Goal: Task Accomplishment & Management: Manage account settings

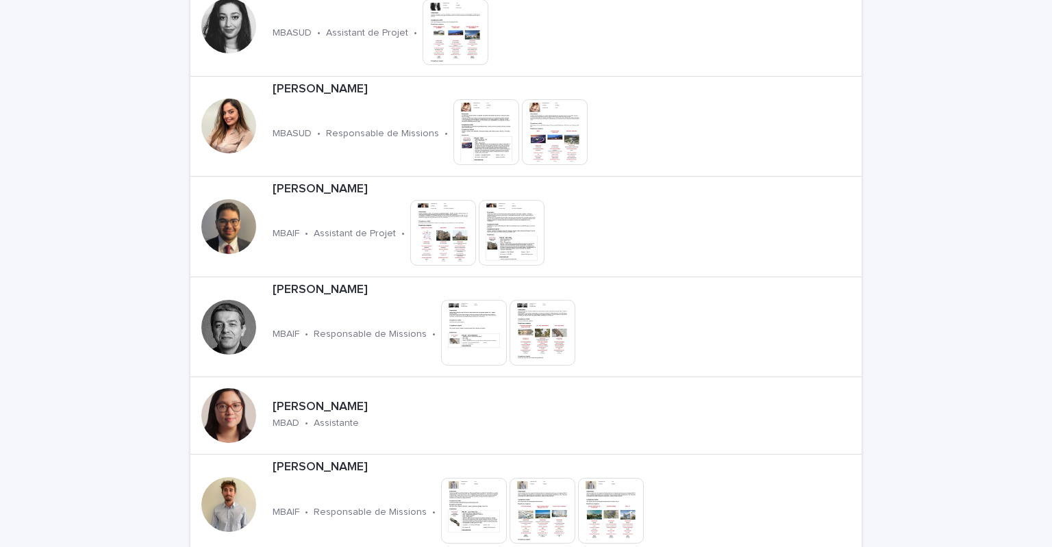
scroll to position [1735, 0]
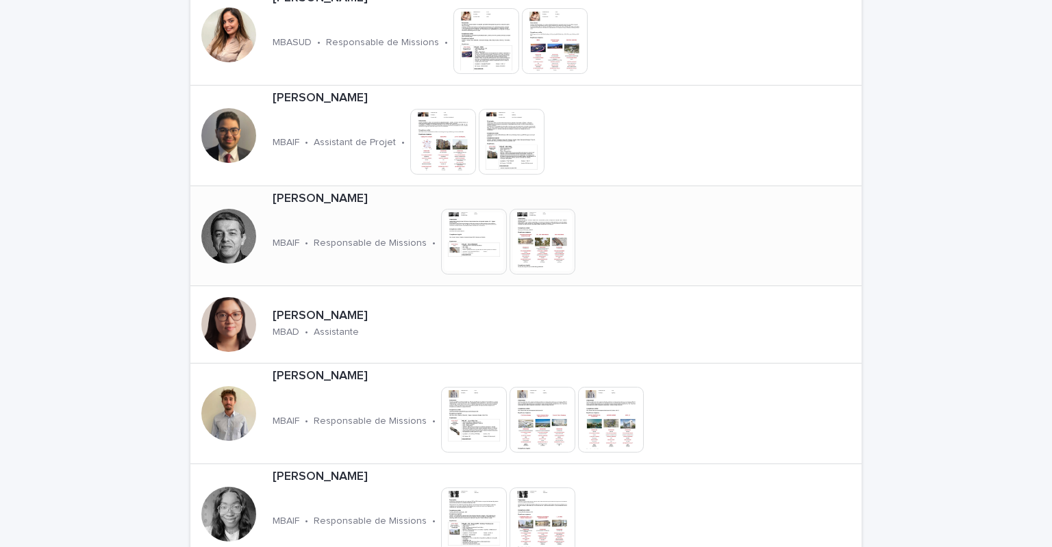
click at [325, 189] on div "[PERSON_NAME]" at bounding box center [473, 198] width 401 height 18
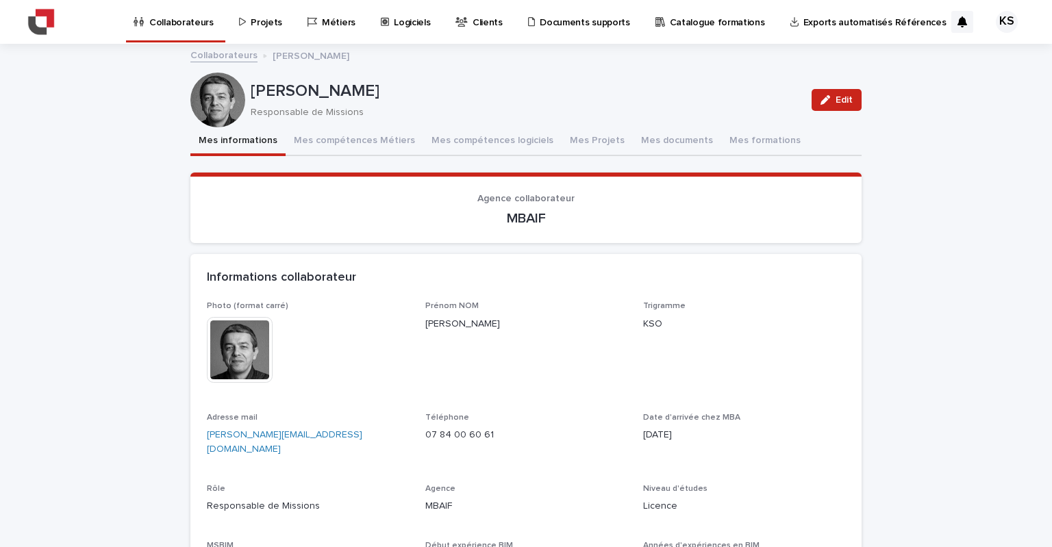
click at [263, 18] on p "Projets" at bounding box center [267, 14] width 32 height 29
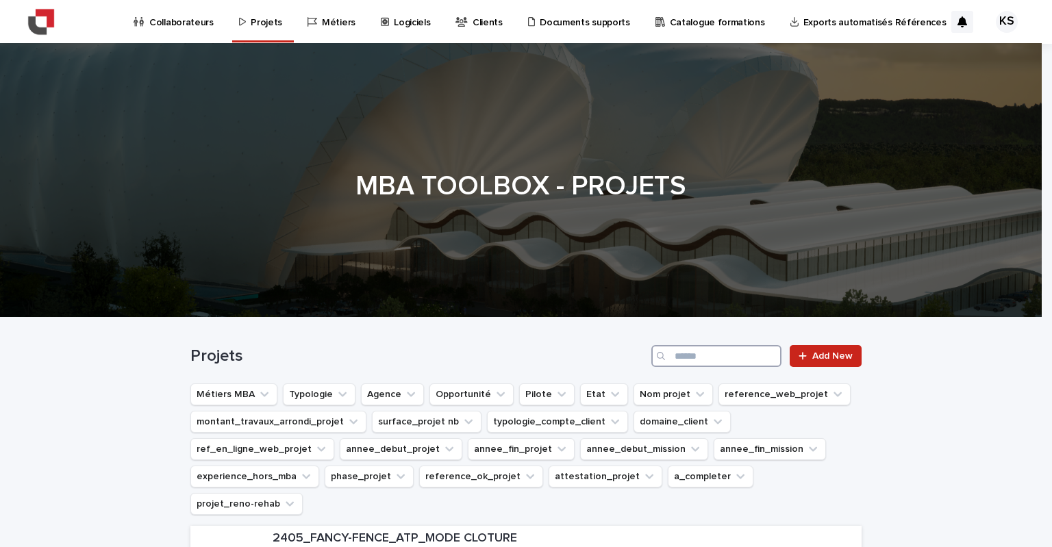
click at [682, 358] on input "Search" at bounding box center [717, 356] width 130 height 22
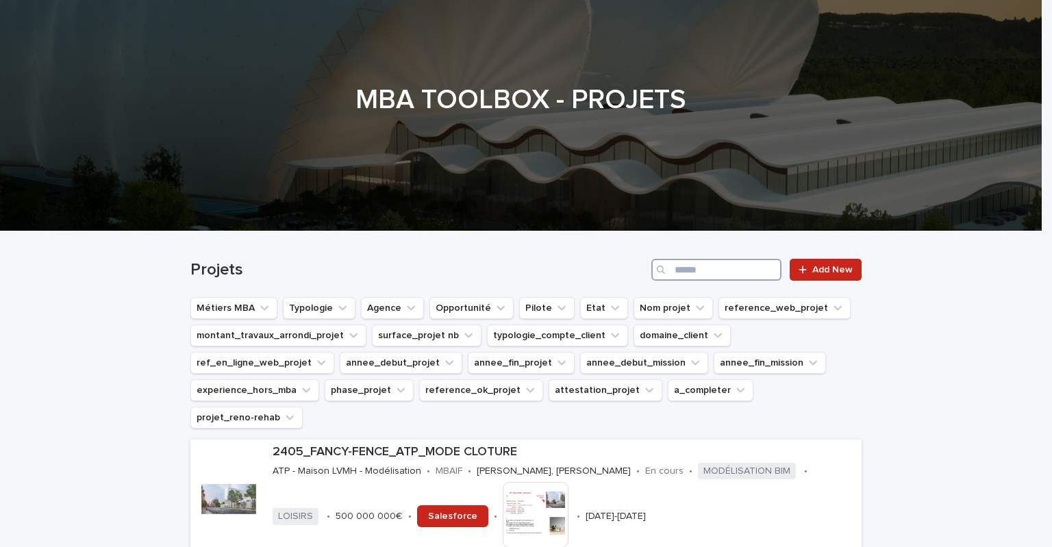
scroll to position [91, 0]
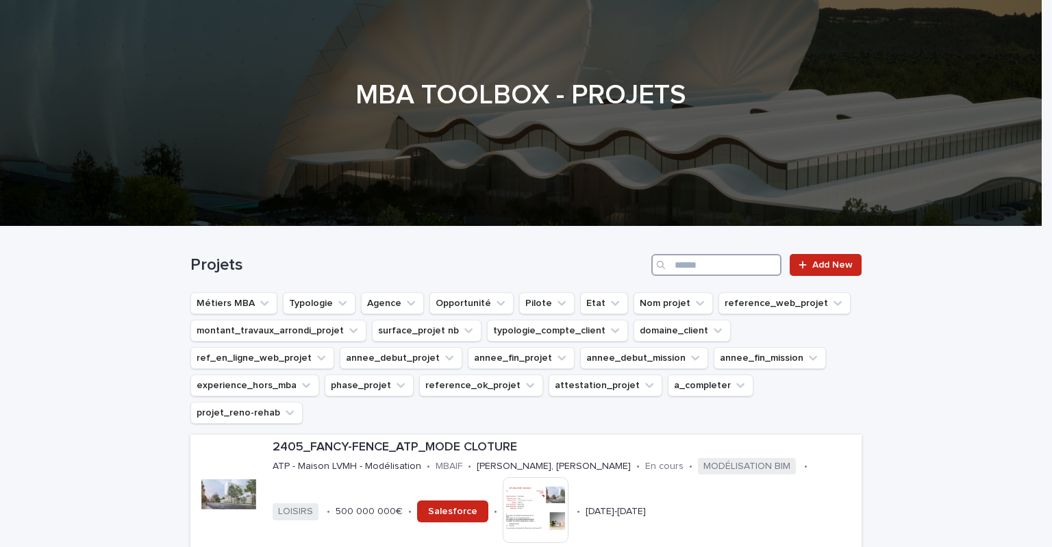
click at [671, 262] on input "Search" at bounding box center [717, 265] width 130 height 22
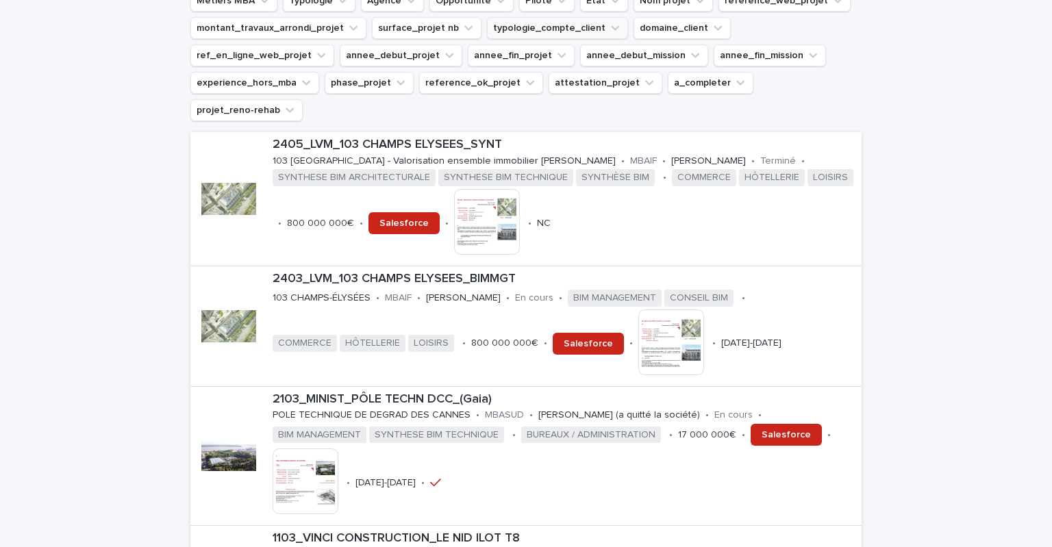
scroll to position [228, 0]
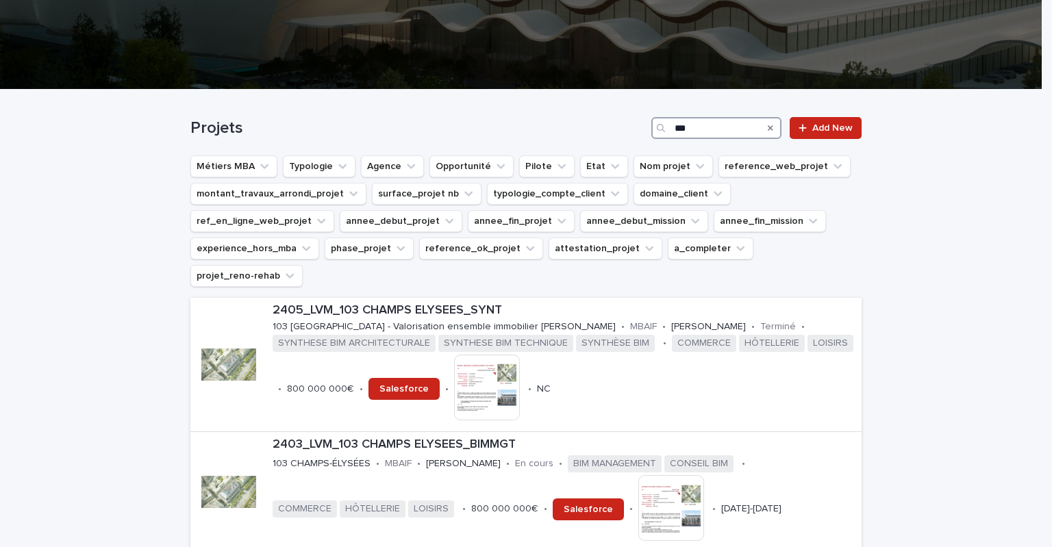
drag, startPoint x: 687, startPoint y: 126, endPoint x: 647, endPoint y: 123, distance: 39.2
click at [652, 123] on div "***" at bounding box center [717, 128] width 130 height 22
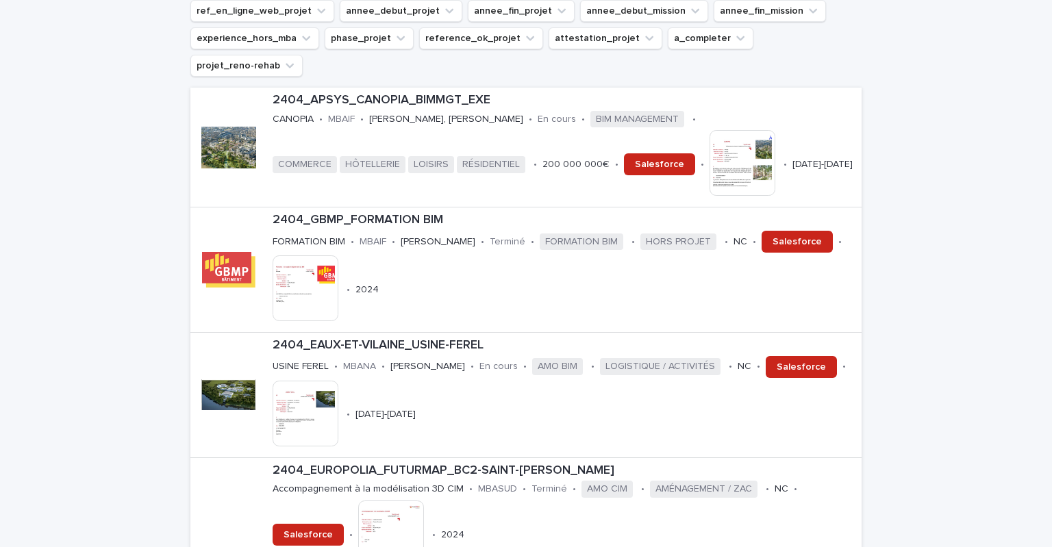
scroll to position [210, 0]
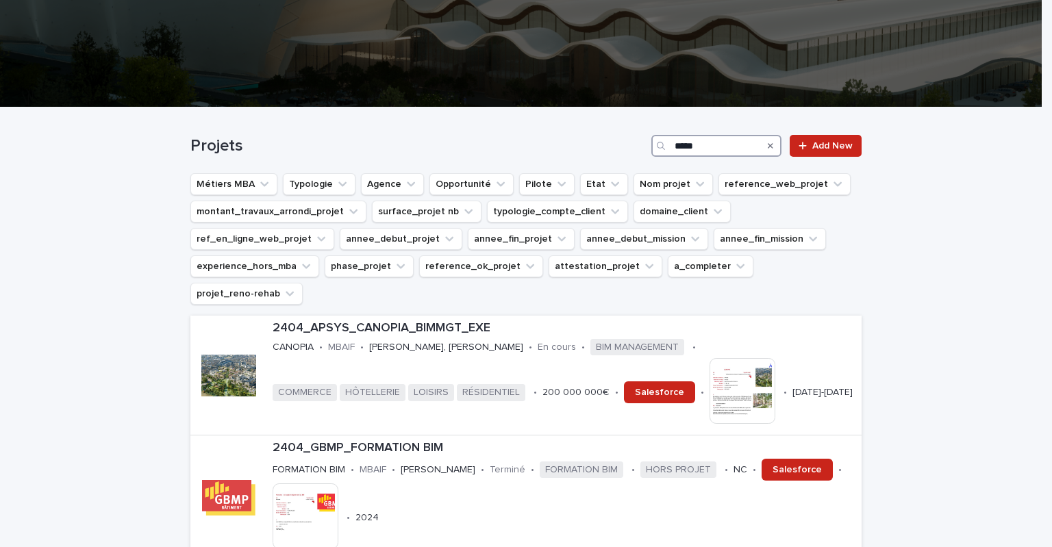
drag, startPoint x: 699, startPoint y: 147, endPoint x: 658, endPoint y: 150, distance: 40.5
click at [658, 150] on div "*****" at bounding box center [717, 146] width 130 height 22
type input "***"
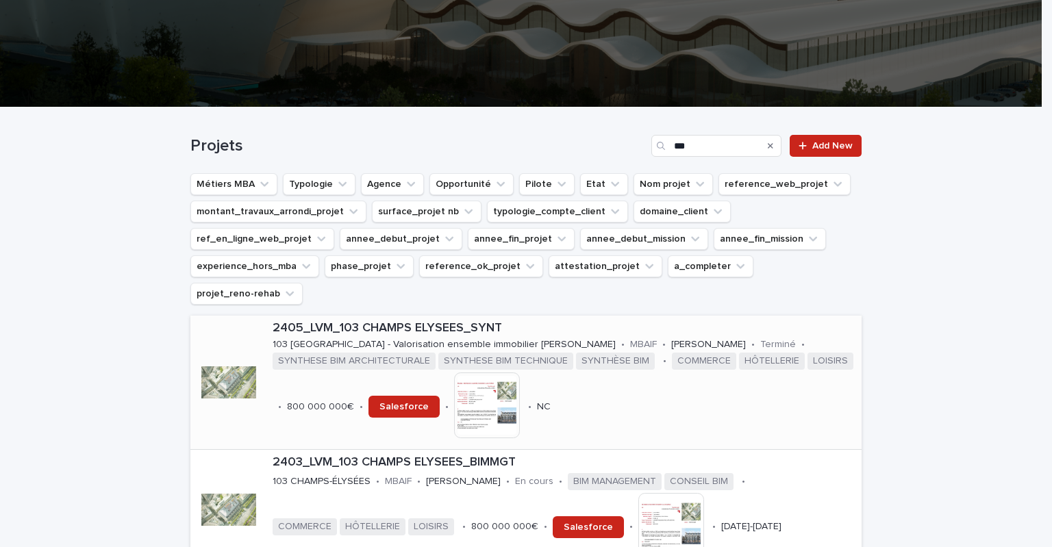
click at [386, 321] on p "2405_LVM_103 CHAMPS ELYSEES_SYNT" at bounding box center [565, 328] width 584 height 15
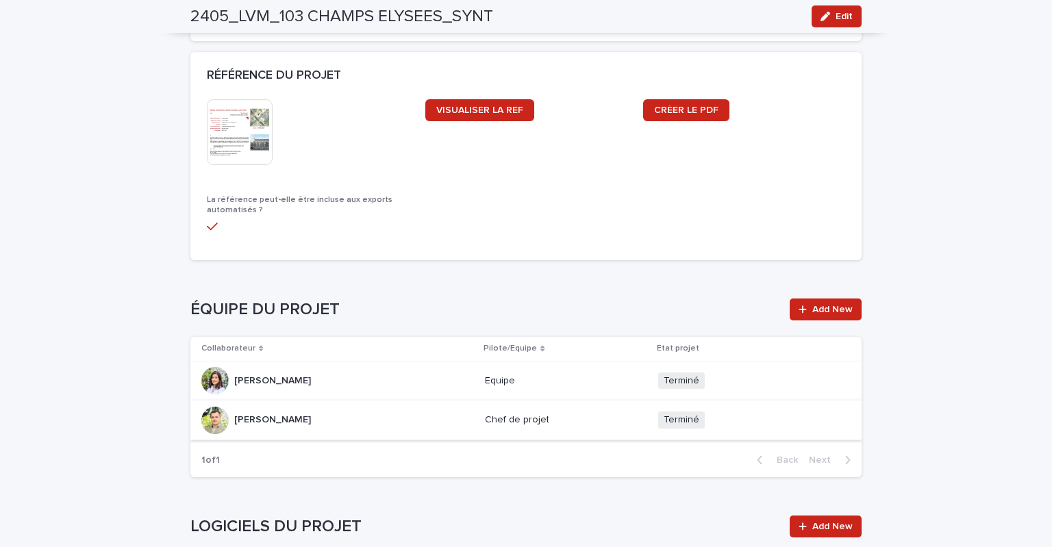
scroll to position [1396, 0]
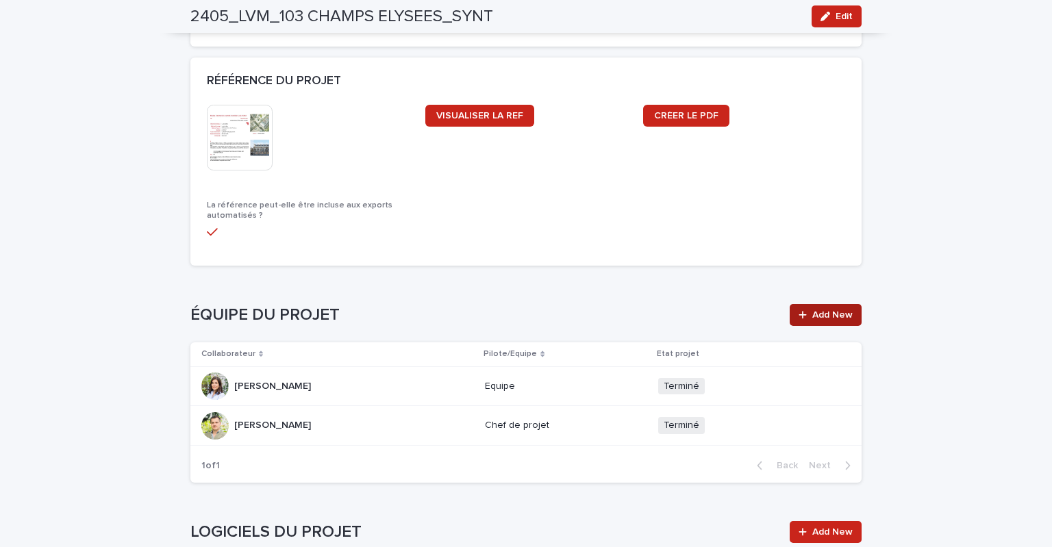
click at [813, 314] on span "Add New" at bounding box center [833, 315] width 40 height 10
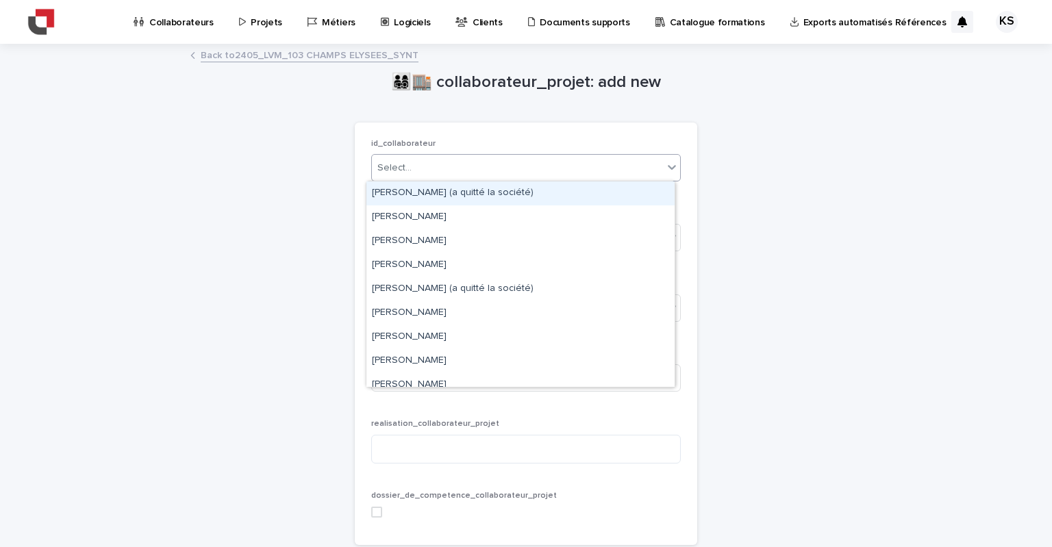
click at [488, 167] on div "Select..." at bounding box center [517, 168] width 291 height 23
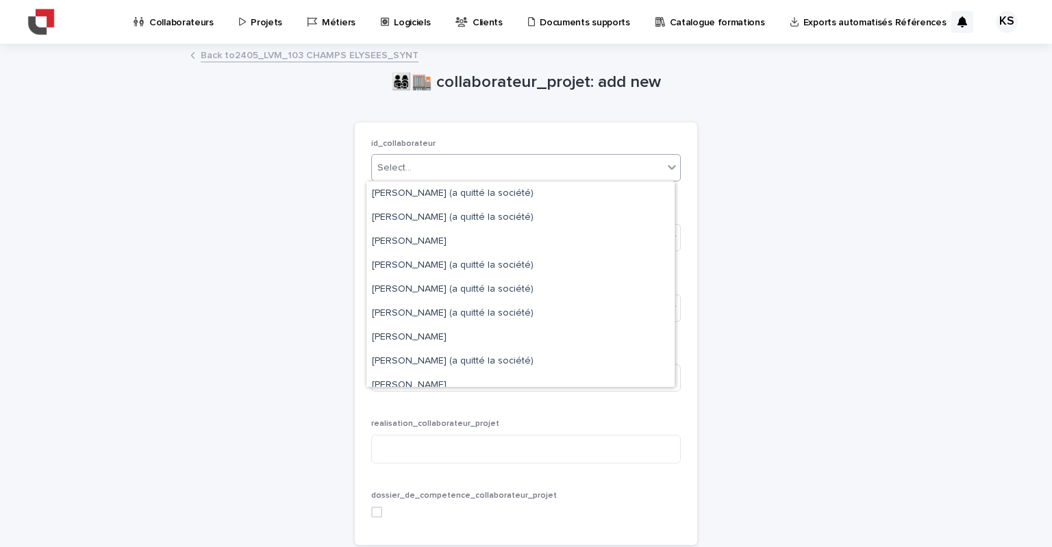
scroll to position [548, 0]
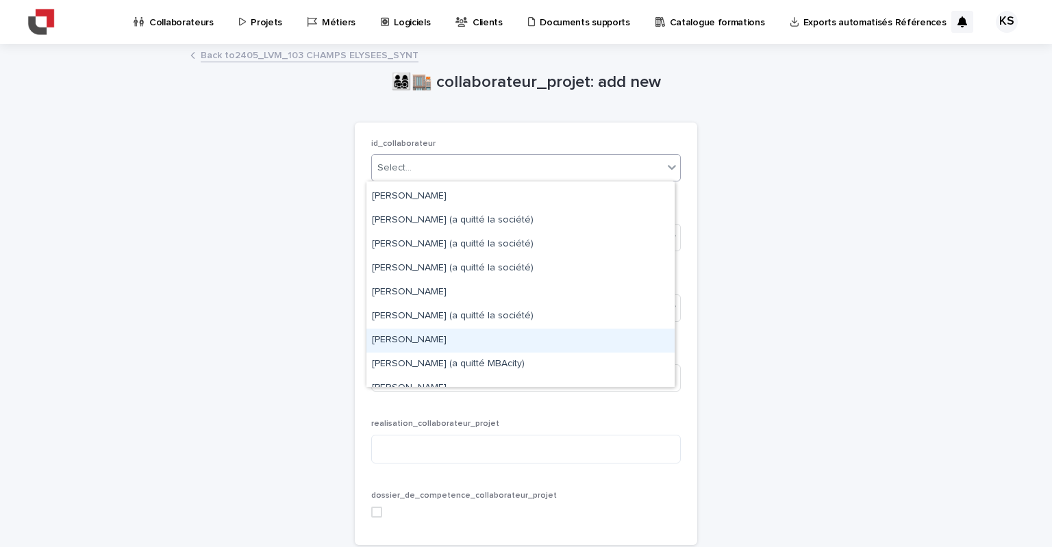
click at [455, 336] on div "[PERSON_NAME]" at bounding box center [521, 341] width 308 height 24
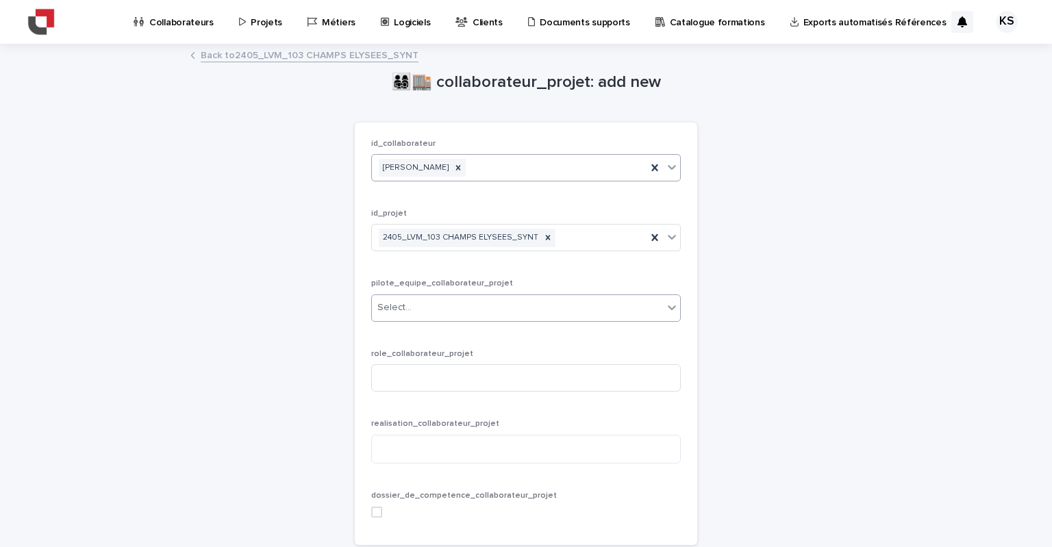
click at [622, 306] on div "Select..." at bounding box center [517, 308] width 291 height 23
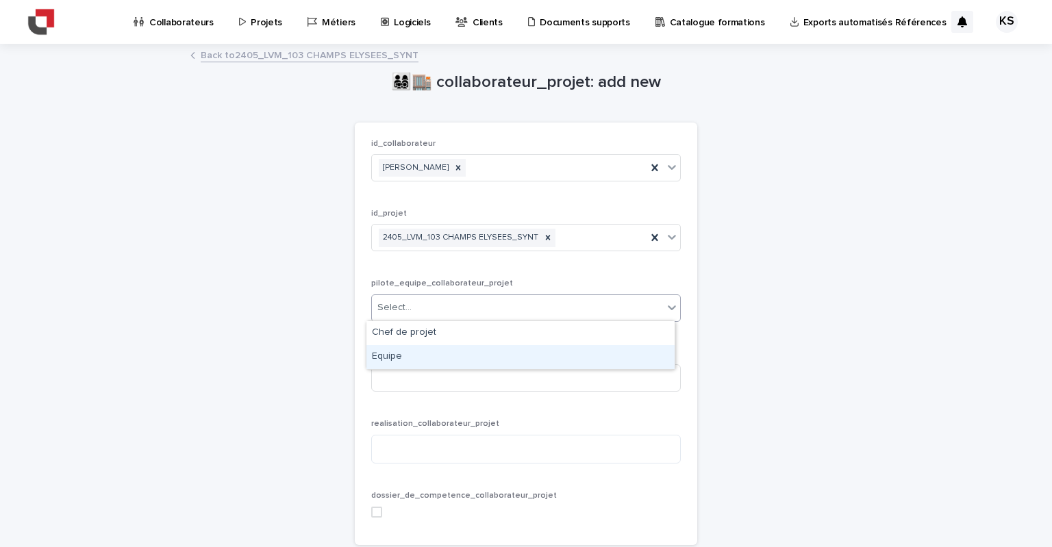
click at [493, 356] on div "Equipe" at bounding box center [521, 357] width 308 height 24
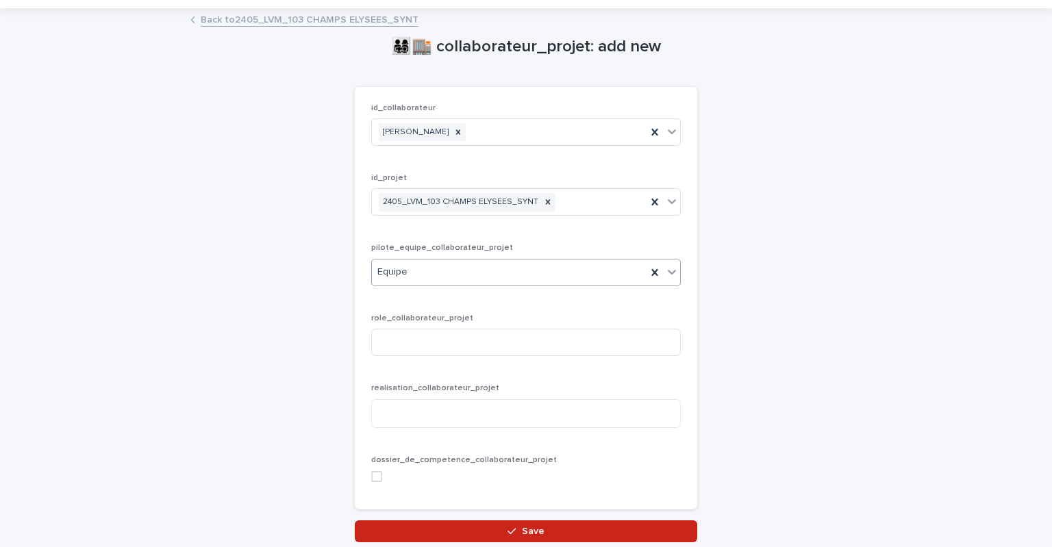
scroll to position [45, 0]
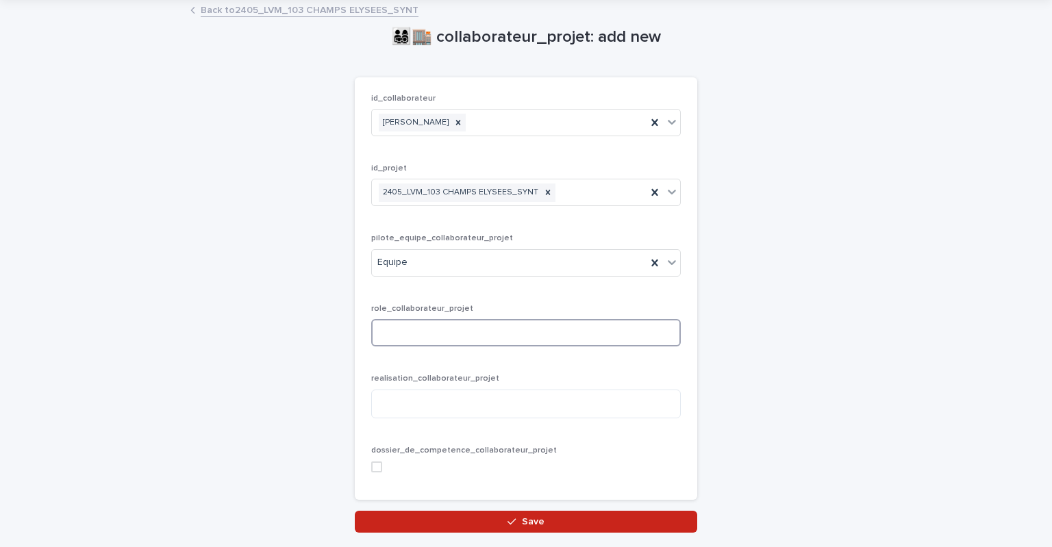
click at [502, 334] on input at bounding box center [526, 332] width 310 height 27
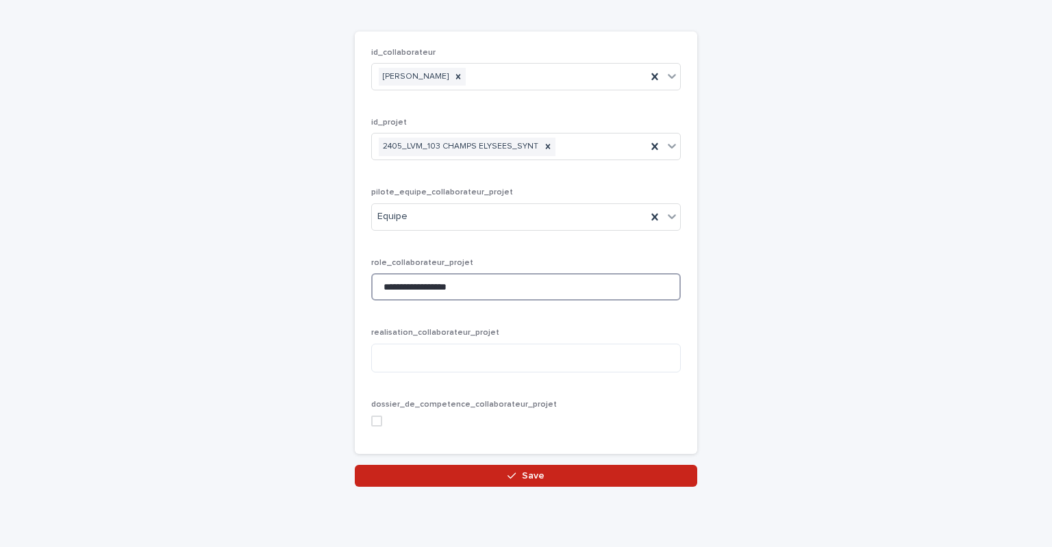
scroll to position [137, 0]
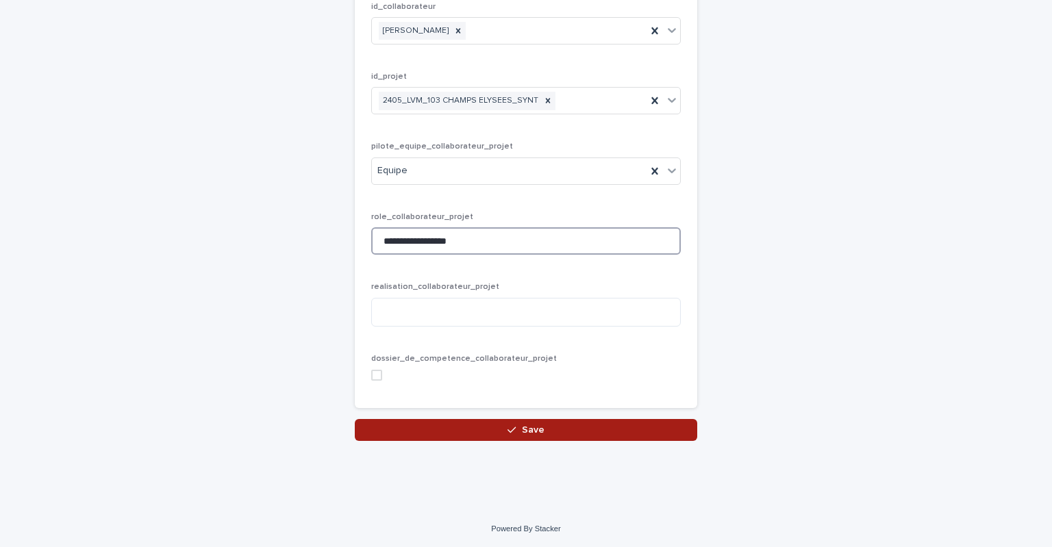
type input "**********"
click at [523, 430] on span "Save" at bounding box center [533, 430] width 23 height 10
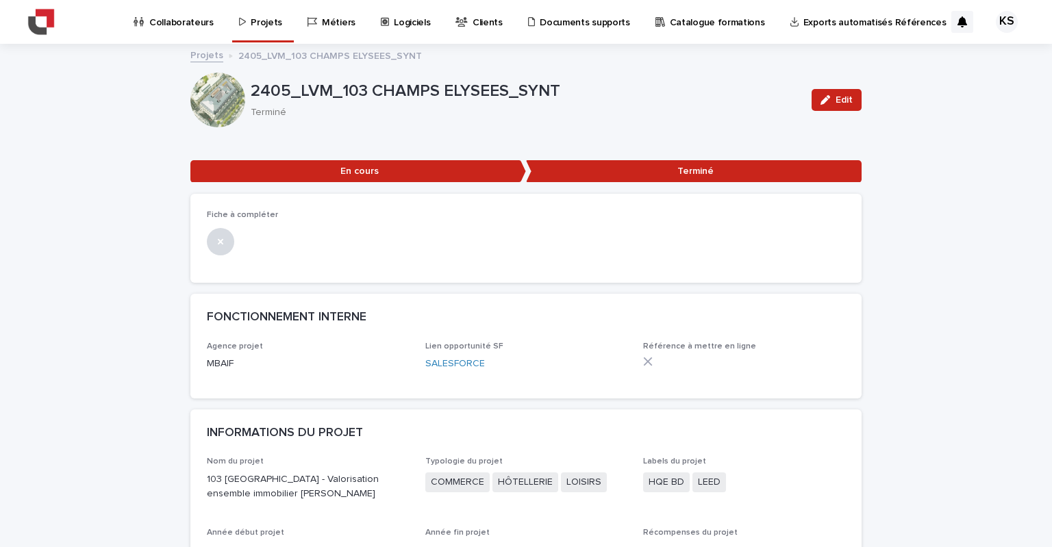
click at [199, 19] on p "Collaborateurs" at bounding box center [181, 14] width 64 height 29
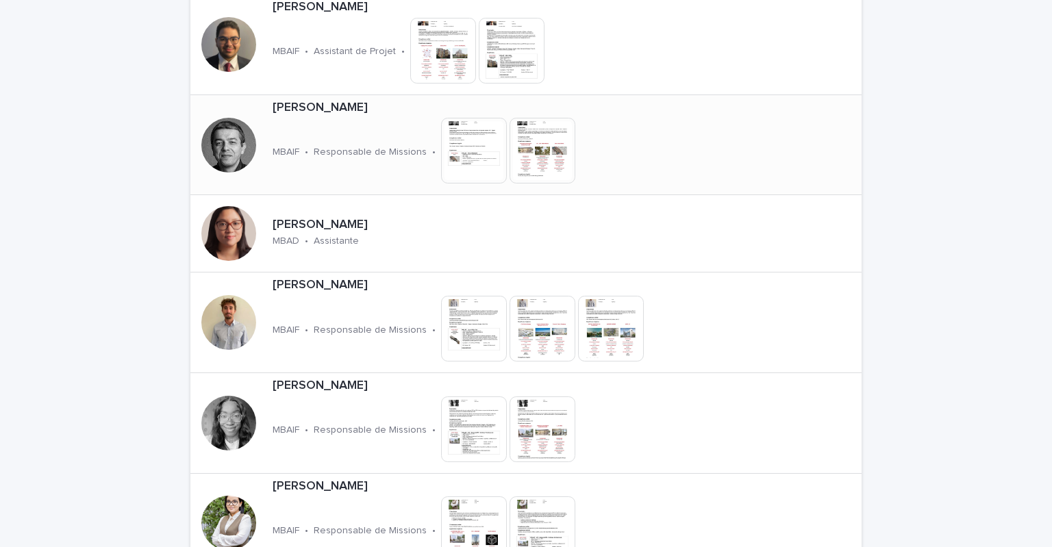
click at [347, 125] on div "[PERSON_NAME] MBAIF • Responsable de Missions • This file cannot be opened Down…" at bounding box center [473, 145] width 412 height 100
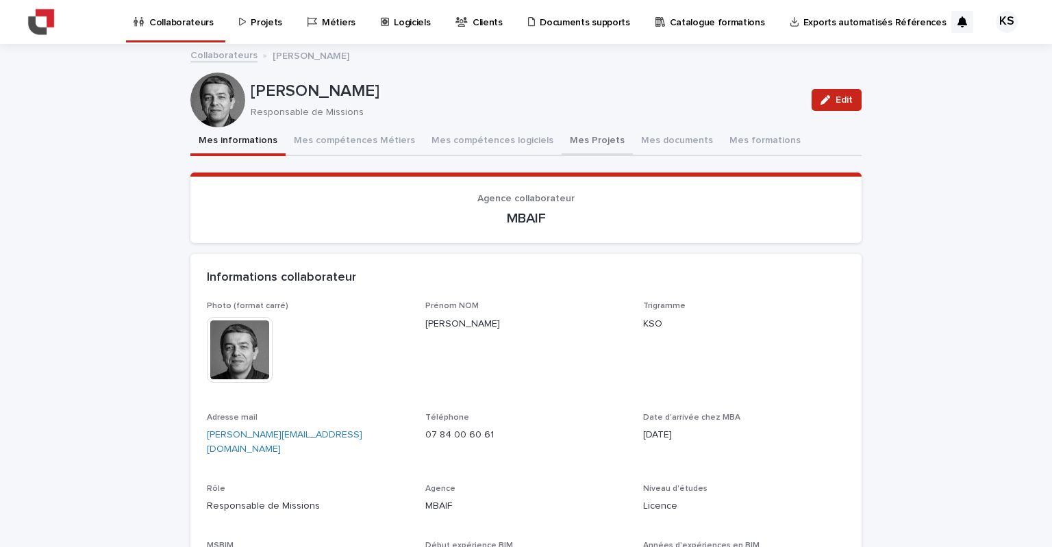
click at [562, 145] on button "Mes Projets" at bounding box center [597, 141] width 71 height 29
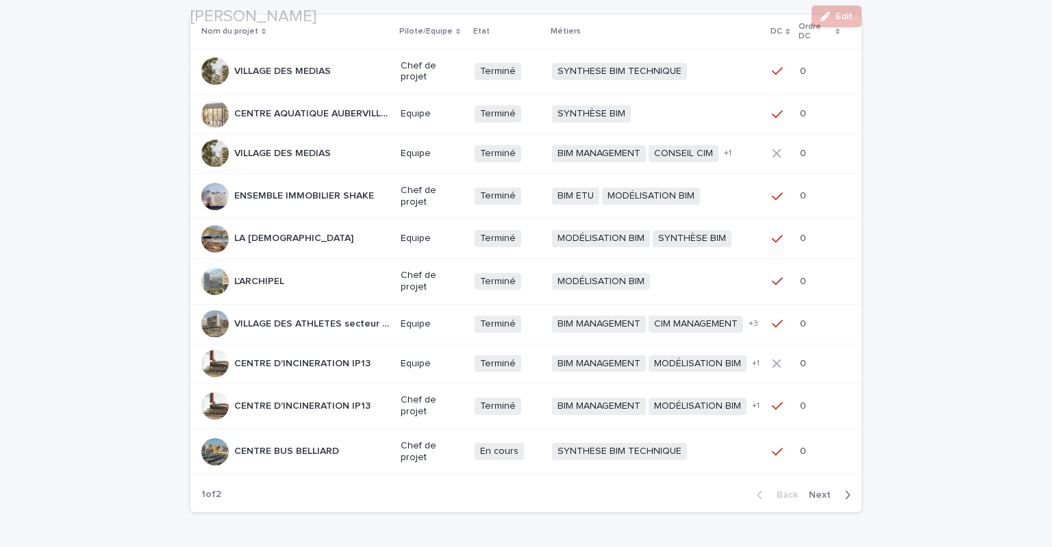
scroll to position [319, 0]
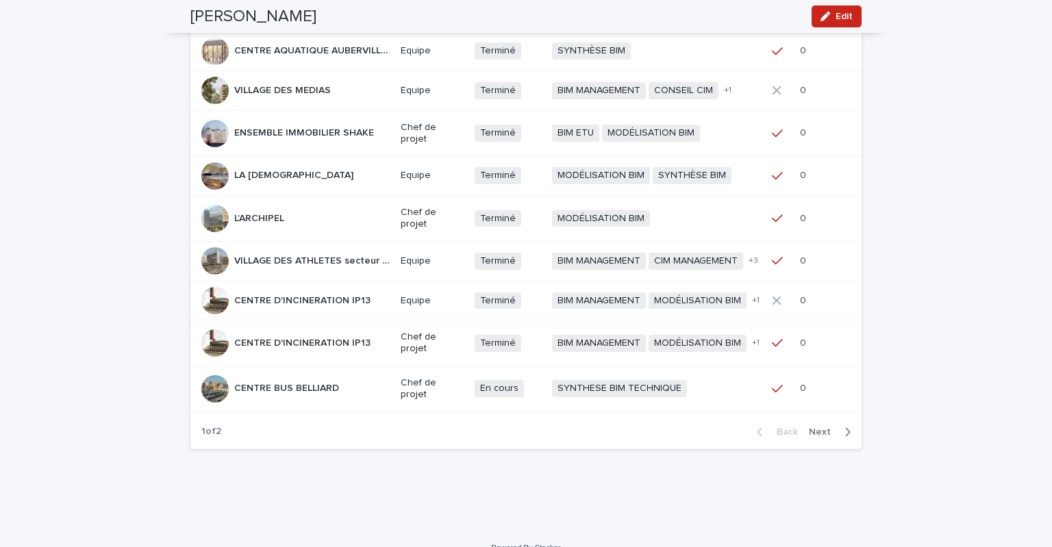
click at [821, 431] on span "Next" at bounding box center [824, 433] width 30 height 10
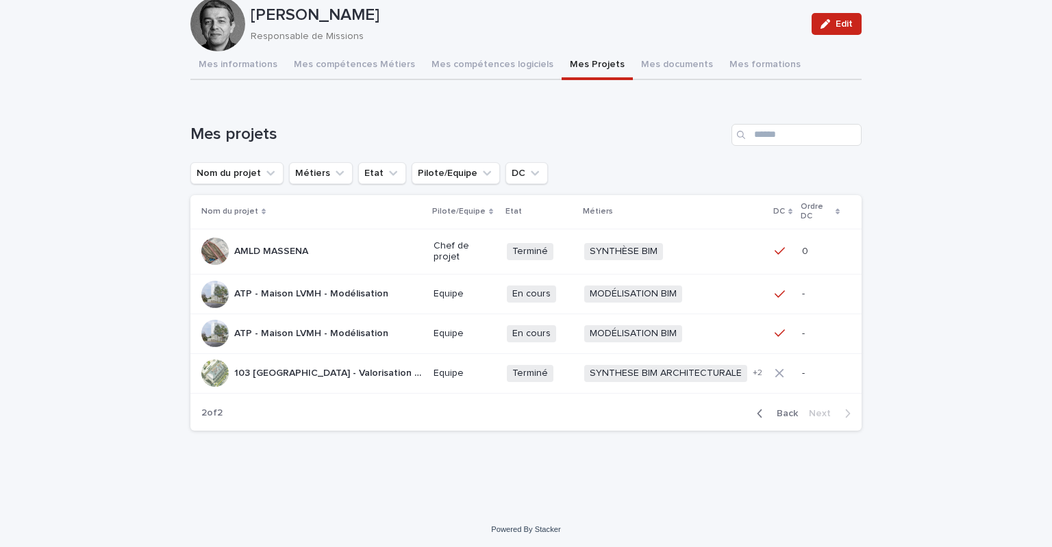
click at [381, 371] on p "103 [GEOGRAPHIC_DATA] - Valorisation ensemble immobilier [PERSON_NAME]" at bounding box center [329, 372] width 191 height 14
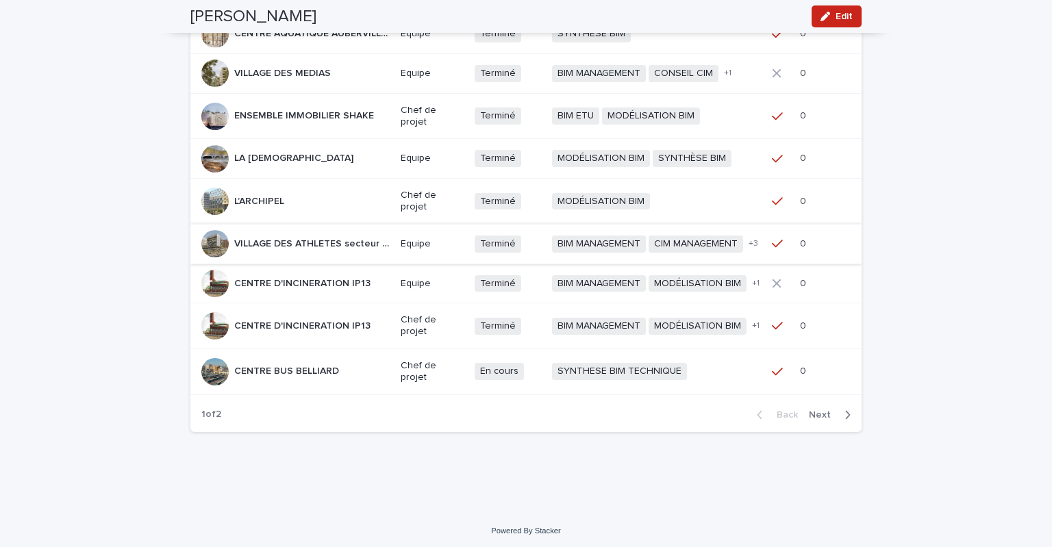
scroll to position [337, 0]
click at [822, 410] on span "Next" at bounding box center [824, 415] width 30 height 10
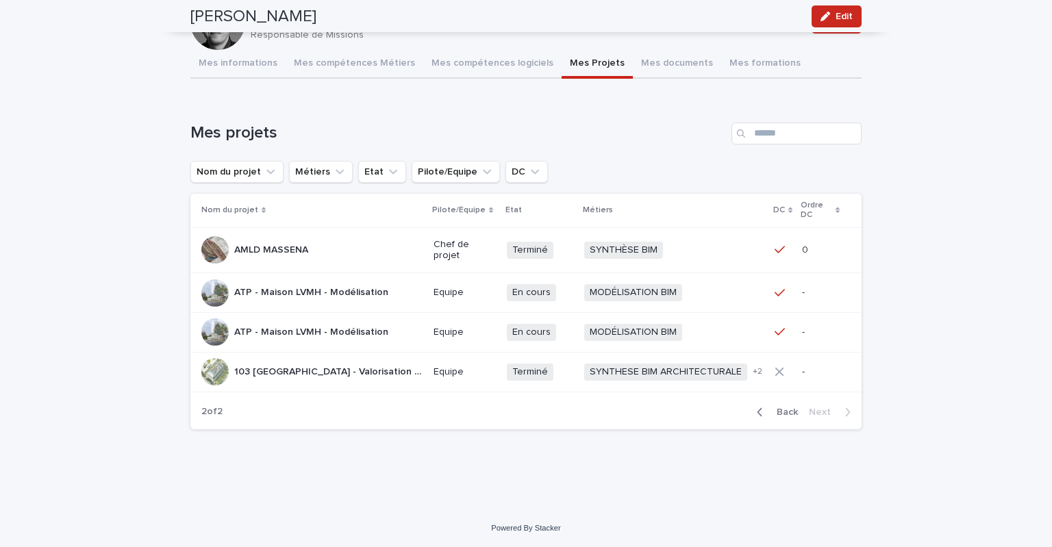
scroll to position [76, 0]
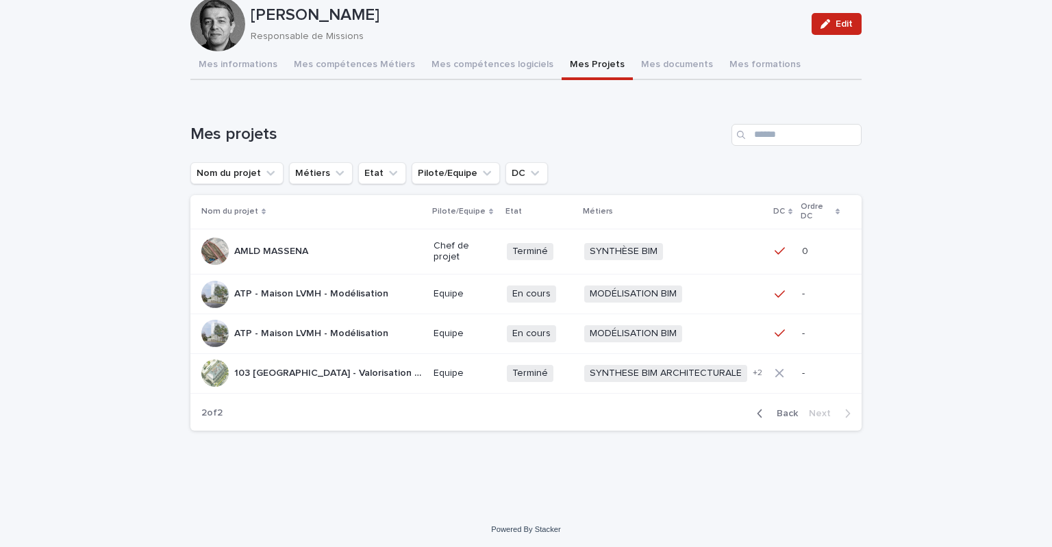
click at [349, 332] on p "ATP - Maison LVMH - Modélisation" at bounding box center [312, 332] width 157 height 14
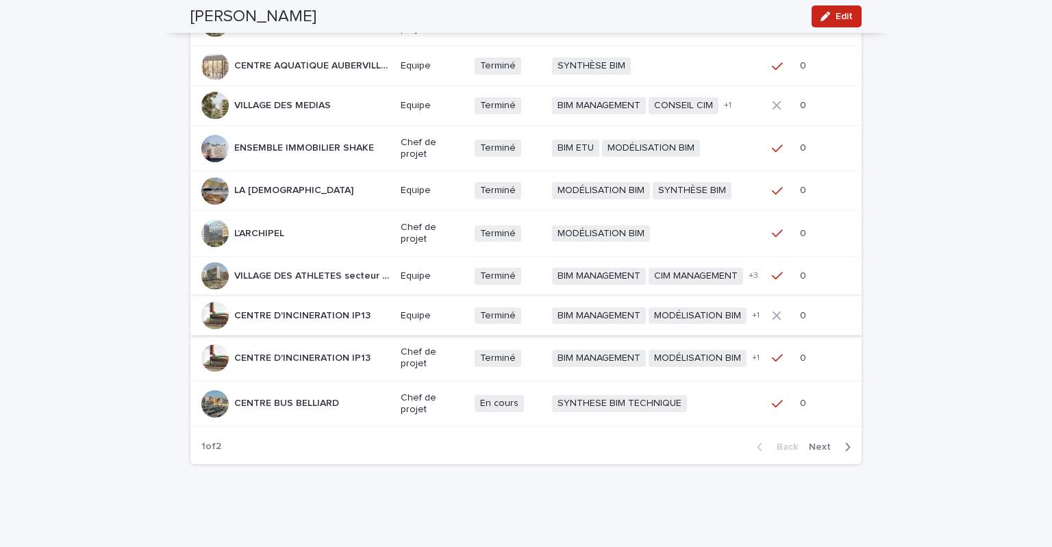
scroll to position [337, 0]
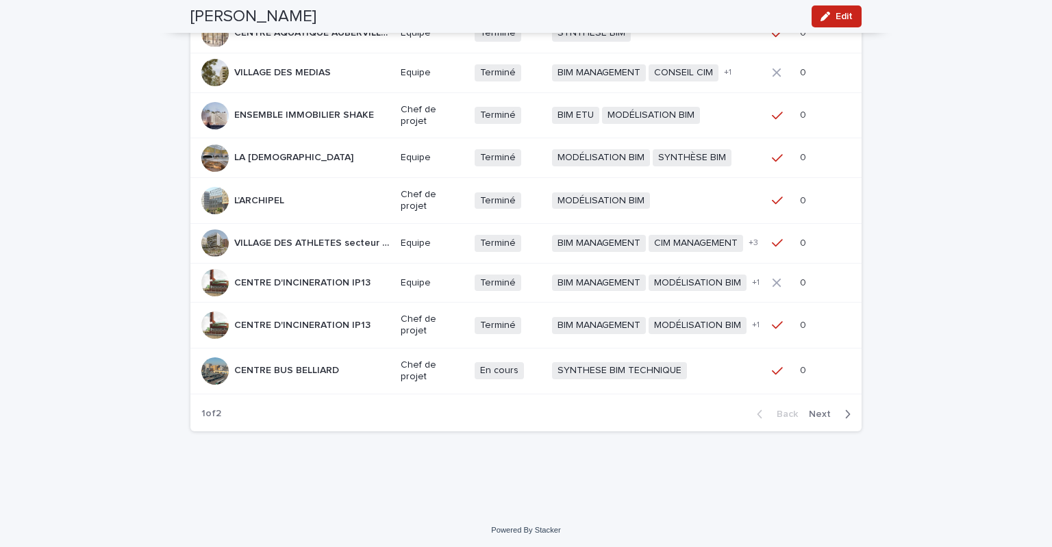
click at [823, 410] on span "Next" at bounding box center [824, 415] width 30 height 10
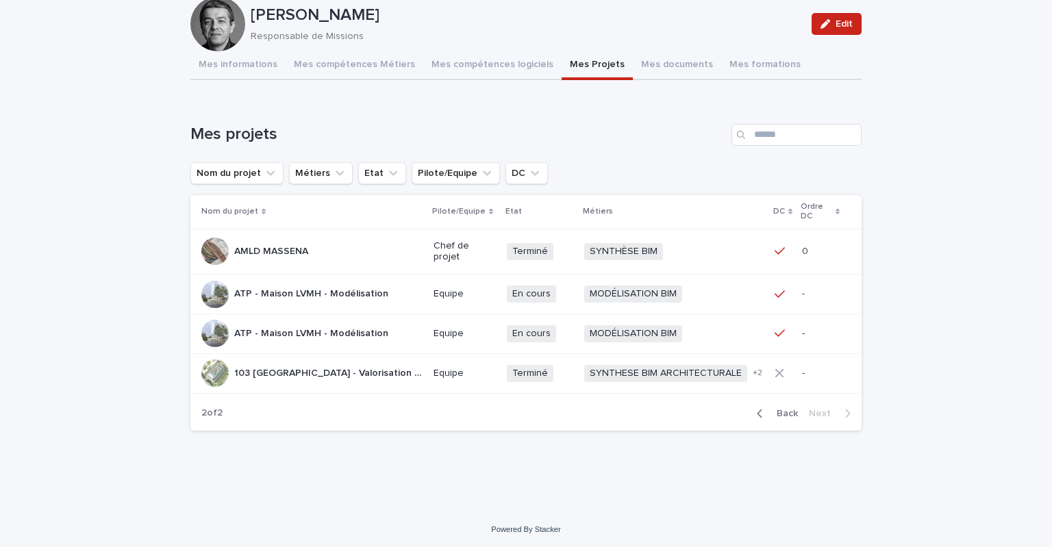
click at [337, 288] on p "ATP - Maison LVMH - Modélisation" at bounding box center [312, 293] width 157 height 14
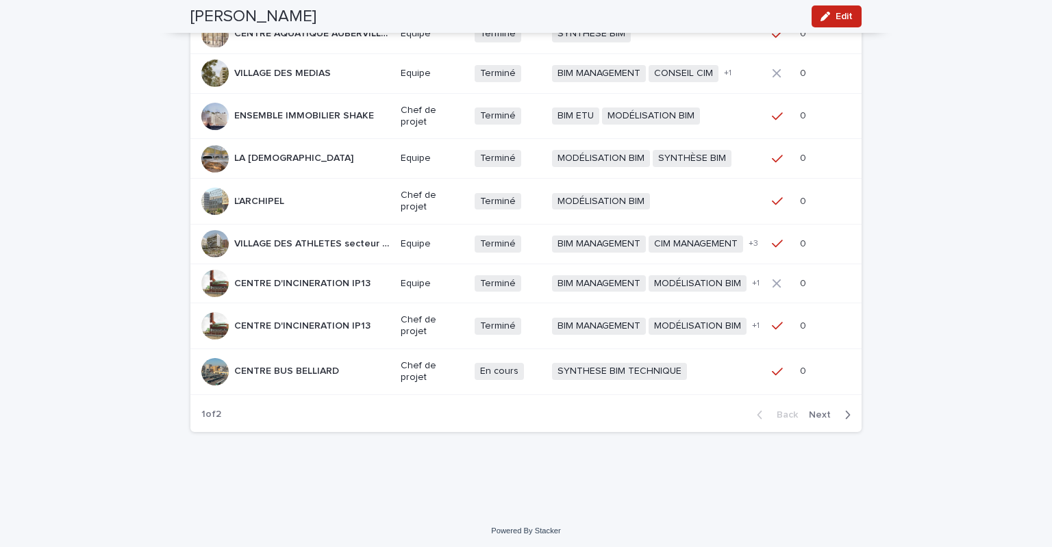
scroll to position [337, 0]
click at [351, 281] on p "CENTRE D'INCINERATION IP13" at bounding box center [303, 282] width 139 height 14
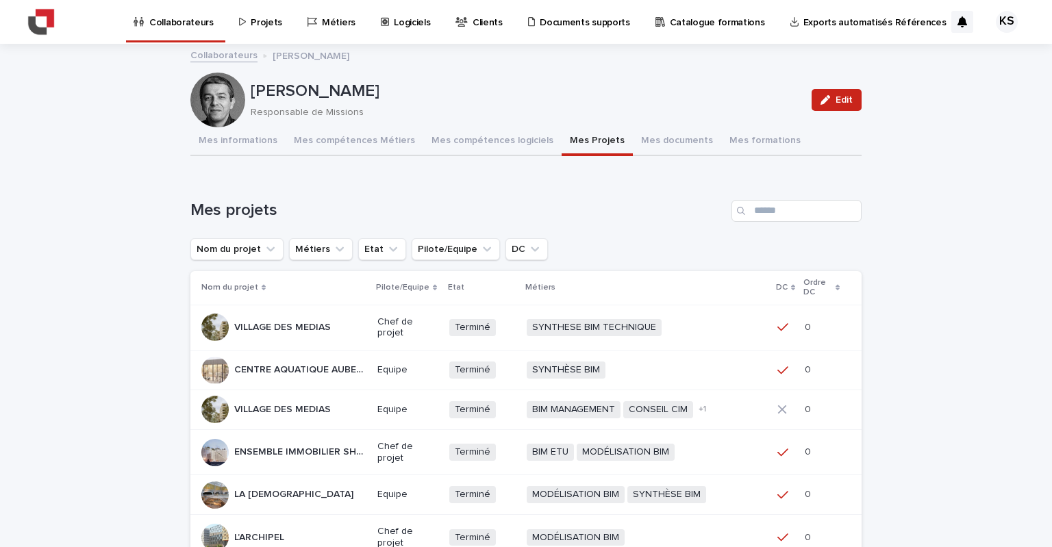
click at [331, 369] on p "CENTRE AQUATIQUE AUBERVILLIERS" at bounding box center [301, 369] width 135 height 14
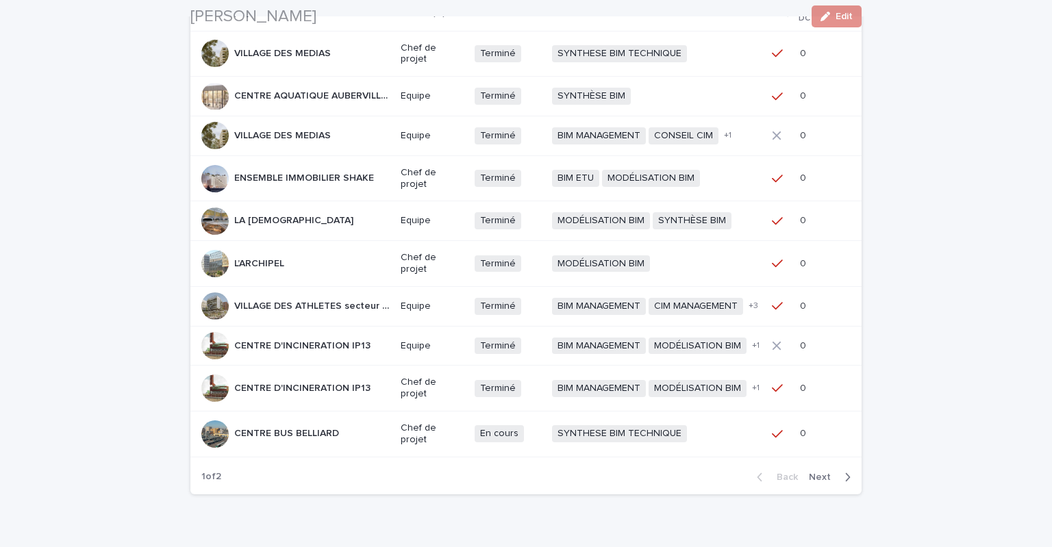
scroll to position [291, 0]
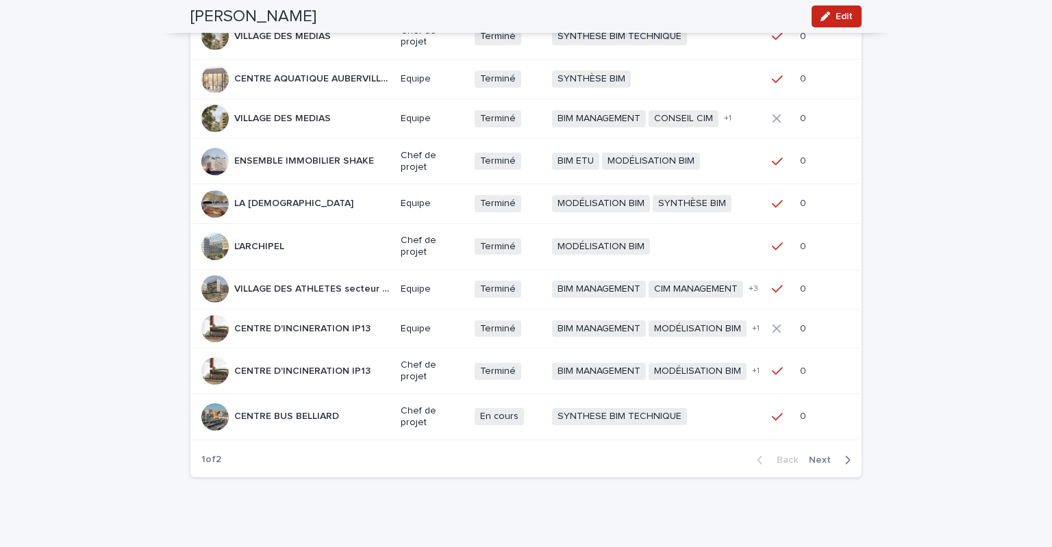
click at [818, 458] on span "Next" at bounding box center [824, 461] width 30 height 10
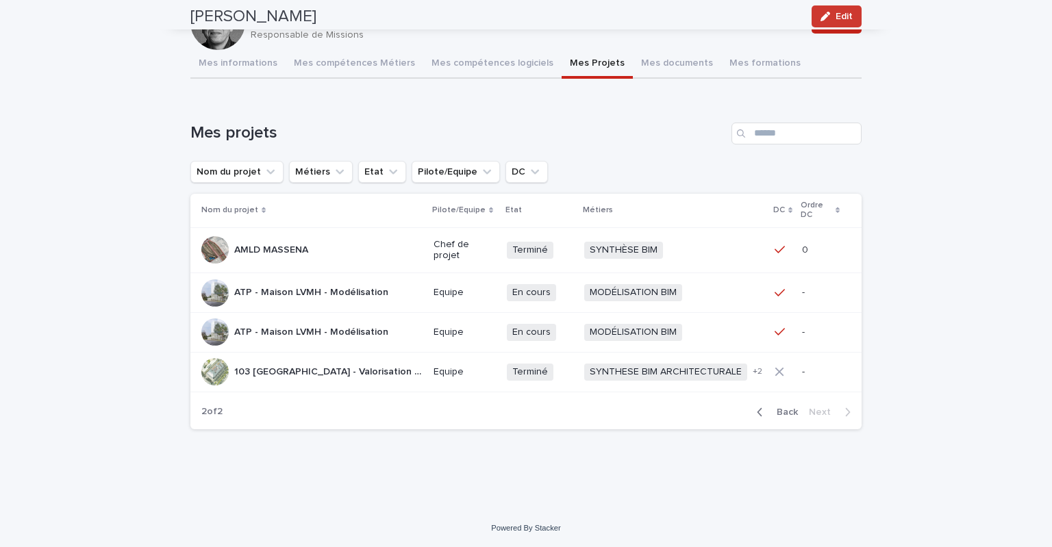
scroll to position [76, 0]
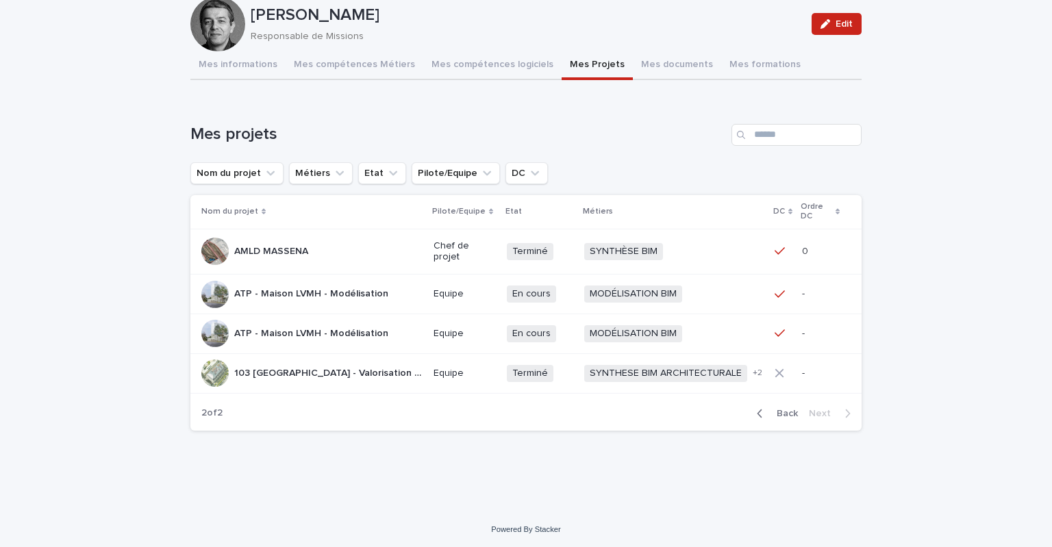
click at [376, 369] on p "103 [GEOGRAPHIC_DATA] - Valorisation ensemble immobilier [PERSON_NAME]" at bounding box center [329, 372] width 191 height 14
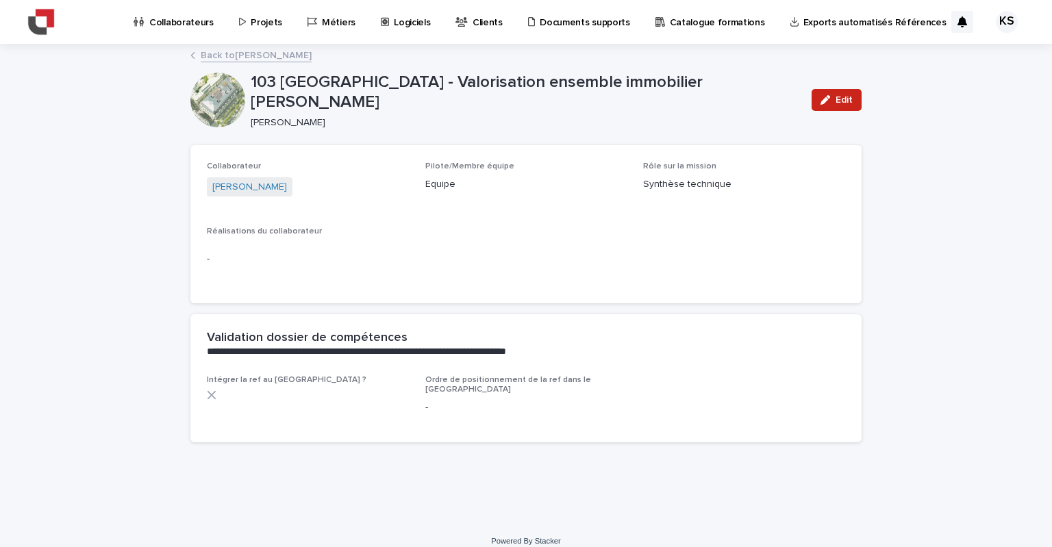
click at [295, 234] on span "Réalisations du collaborateur" at bounding box center [264, 231] width 115 height 8
click at [841, 101] on span "Edit" at bounding box center [844, 100] width 17 height 10
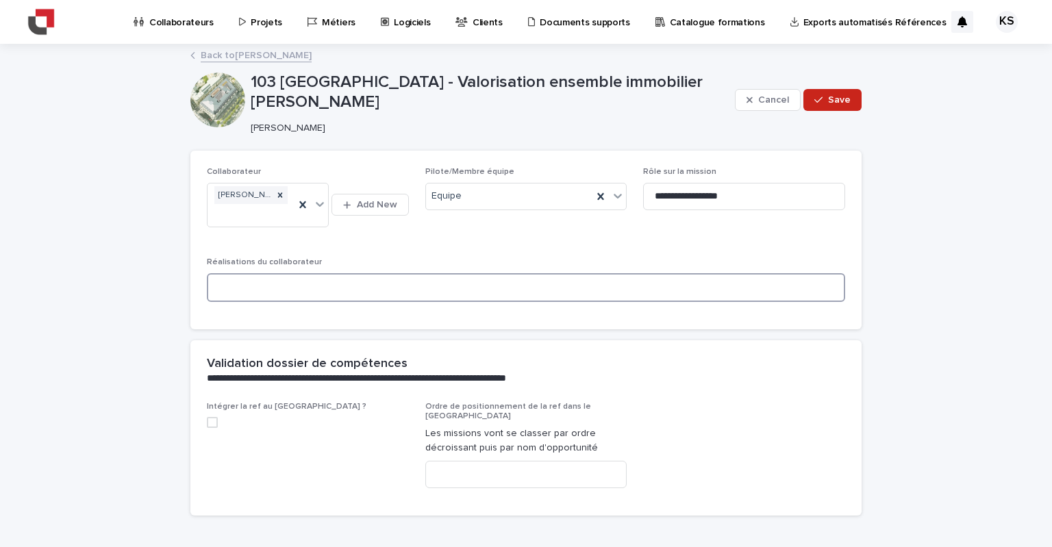
click at [315, 294] on textarea at bounding box center [526, 287] width 639 height 29
drag, startPoint x: 336, startPoint y: 290, endPoint x: 271, endPoint y: 293, distance: 64.5
click at [284, 295] on textarea "********" at bounding box center [526, 287] width 639 height 29
drag, startPoint x: 268, startPoint y: 293, endPoint x: 206, endPoint y: 297, distance: 62.5
click at [207, 297] on textarea "********" at bounding box center [526, 287] width 639 height 29
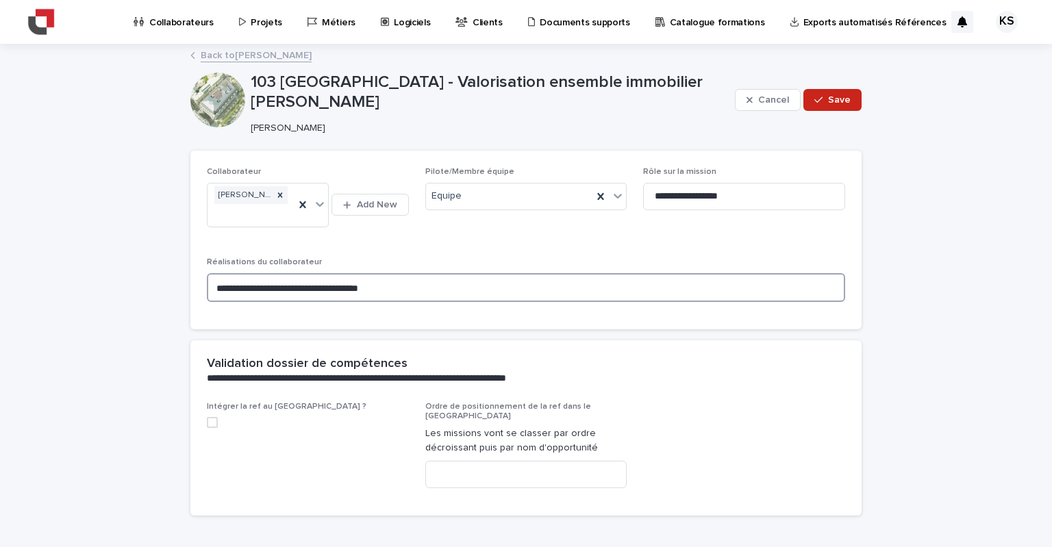
click at [295, 291] on textarea "**********" at bounding box center [526, 287] width 639 height 29
type textarea "**********"
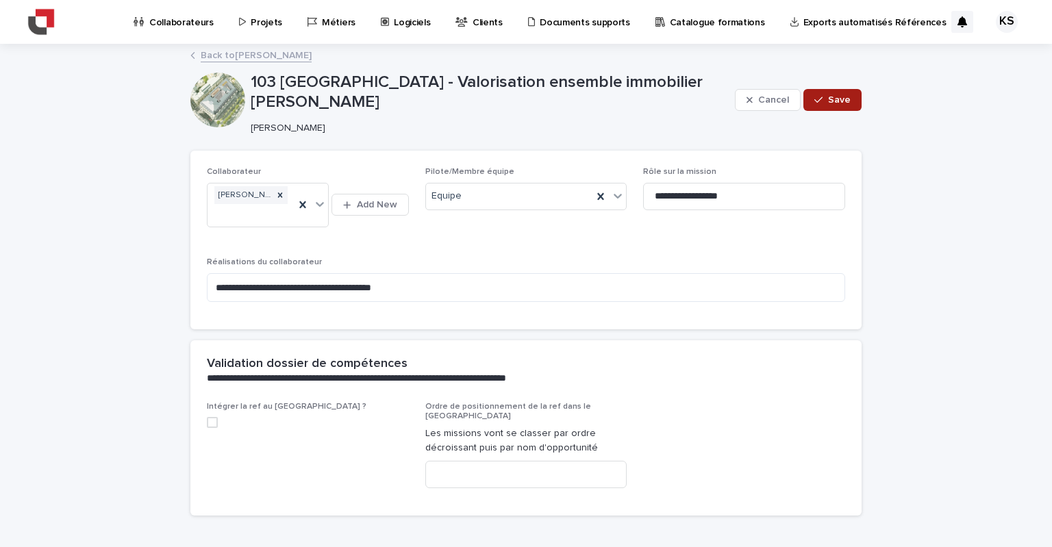
click at [815, 97] on icon "button" at bounding box center [819, 100] width 8 height 10
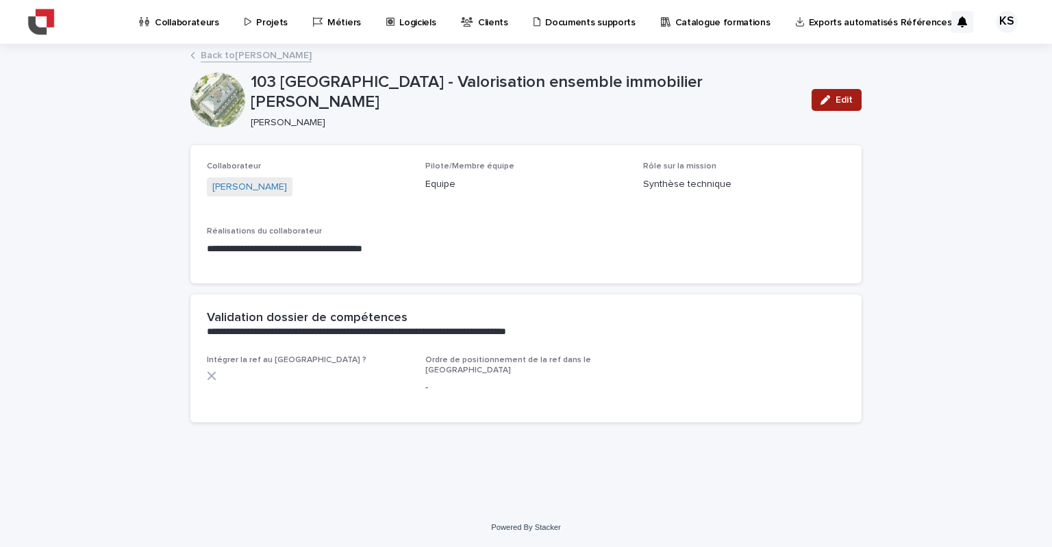
click at [839, 92] on button "Edit" at bounding box center [837, 100] width 50 height 22
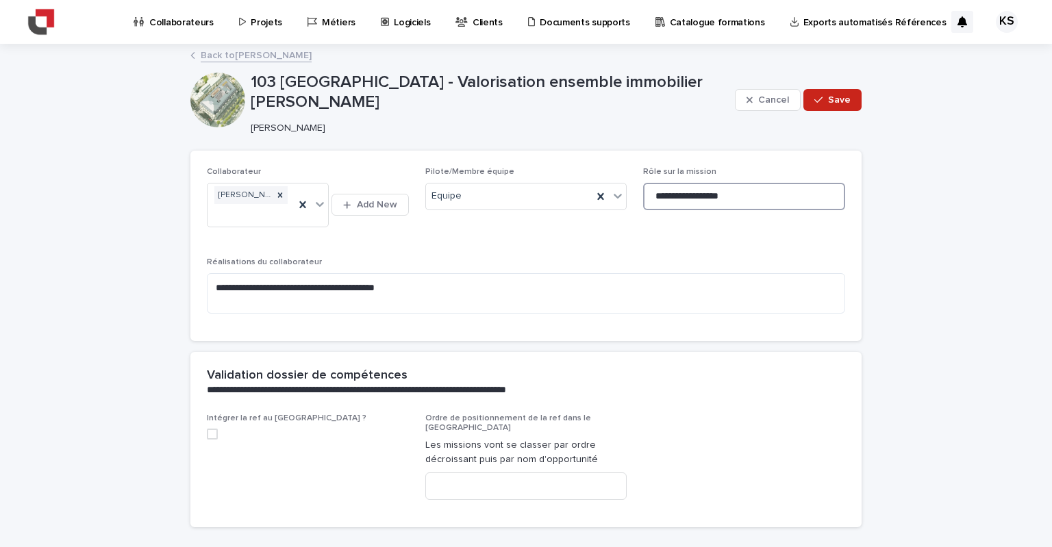
drag, startPoint x: 737, startPoint y: 195, endPoint x: 691, endPoint y: 187, distance: 47.2
click at [691, 187] on input "**********" at bounding box center [744, 196] width 202 height 27
type input "********"
click at [816, 102] on icon "button" at bounding box center [819, 100] width 8 height 10
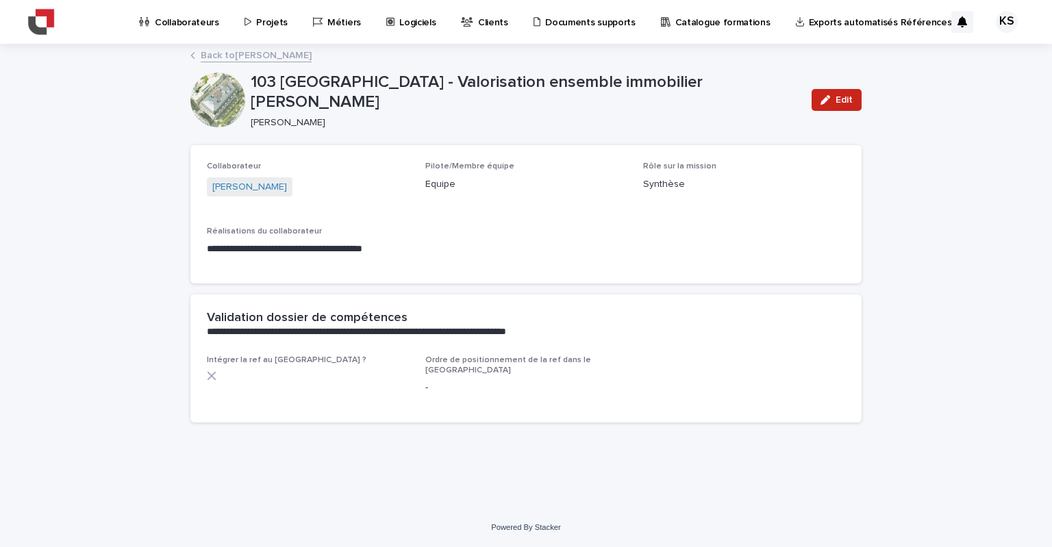
click at [195, 21] on p "Collaborateurs" at bounding box center [187, 14] width 64 height 29
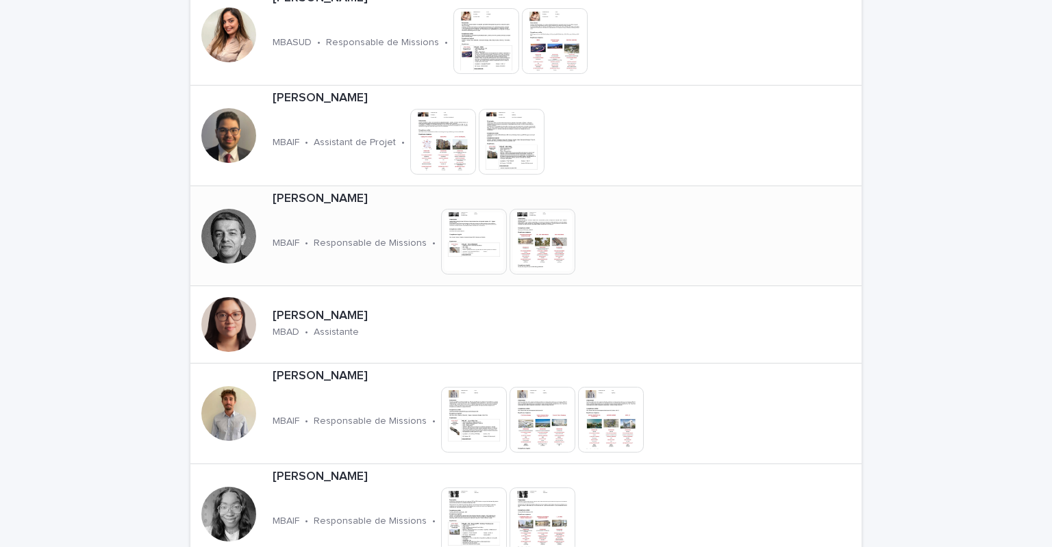
click at [328, 192] on p "[PERSON_NAME]" at bounding box center [473, 199] width 401 height 15
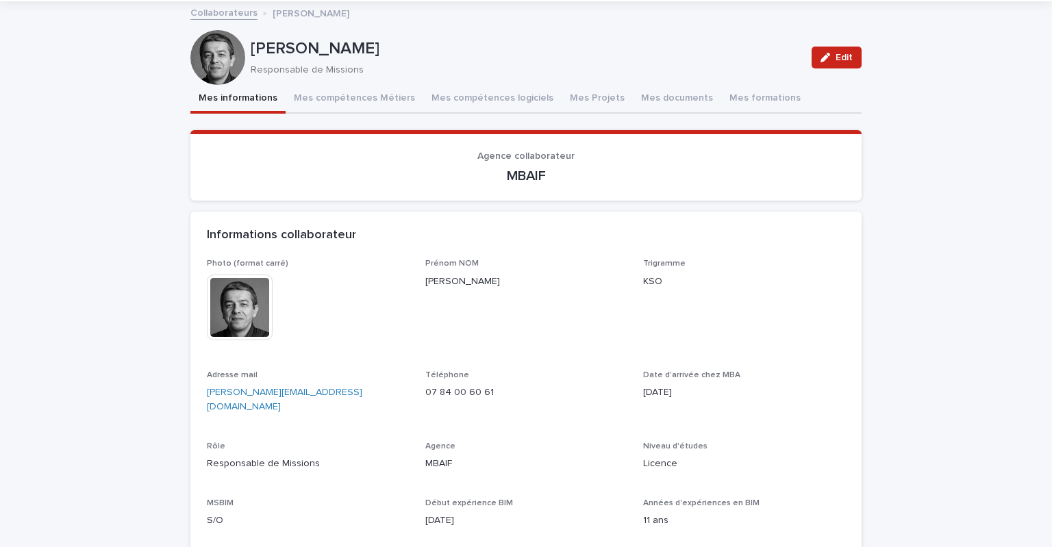
scroll to position [227, 0]
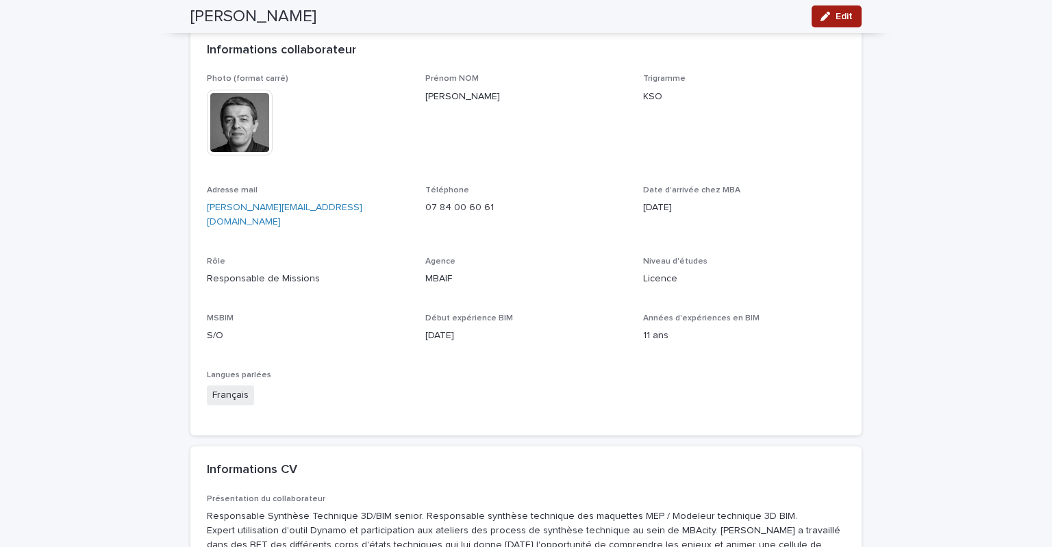
click at [836, 13] on span "Edit" at bounding box center [844, 17] width 17 height 10
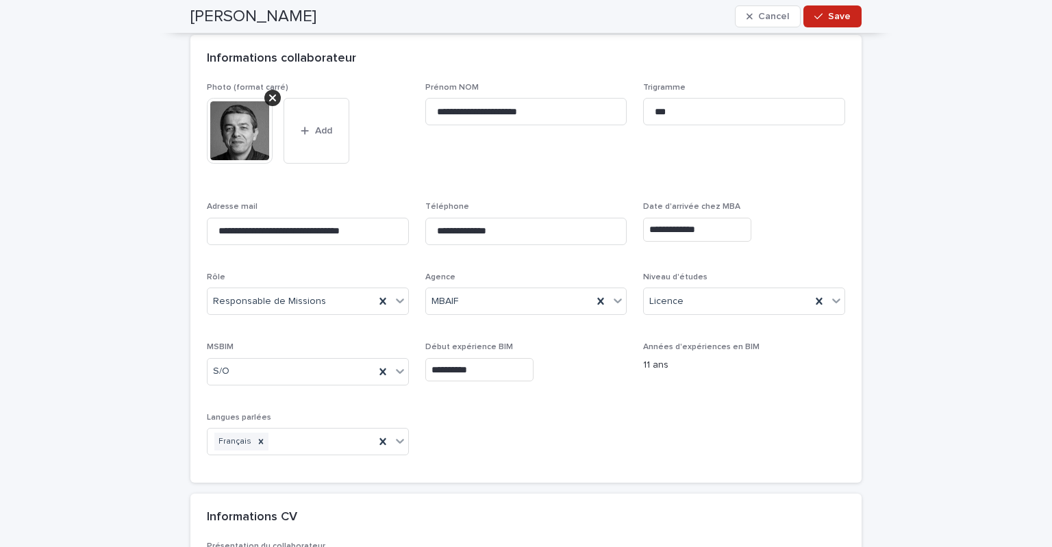
click at [480, 364] on input "**********" at bounding box center [479, 370] width 108 height 24
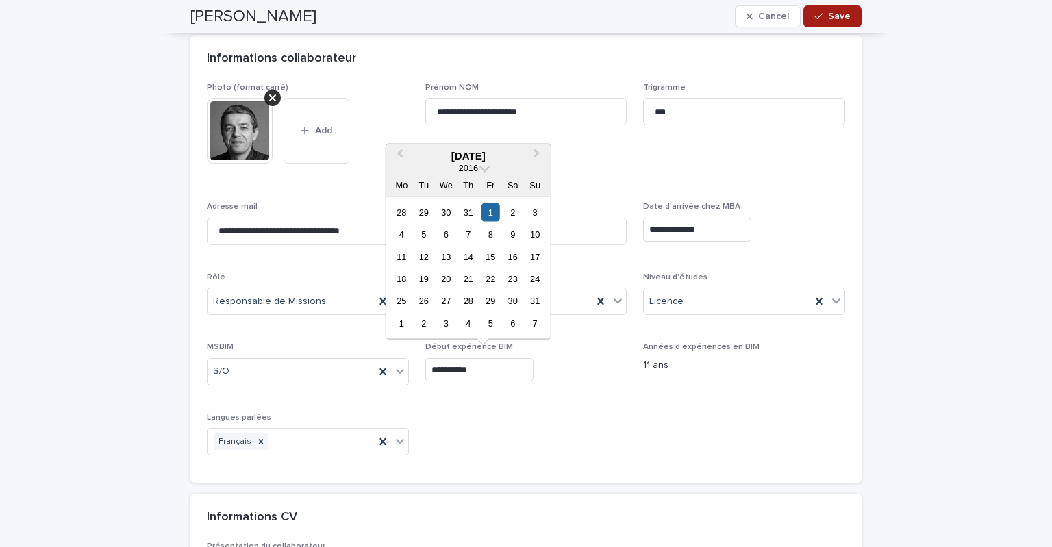
type input "**********"
click at [828, 19] on span "Save" at bounding box center [839, 17] width 23 height 10
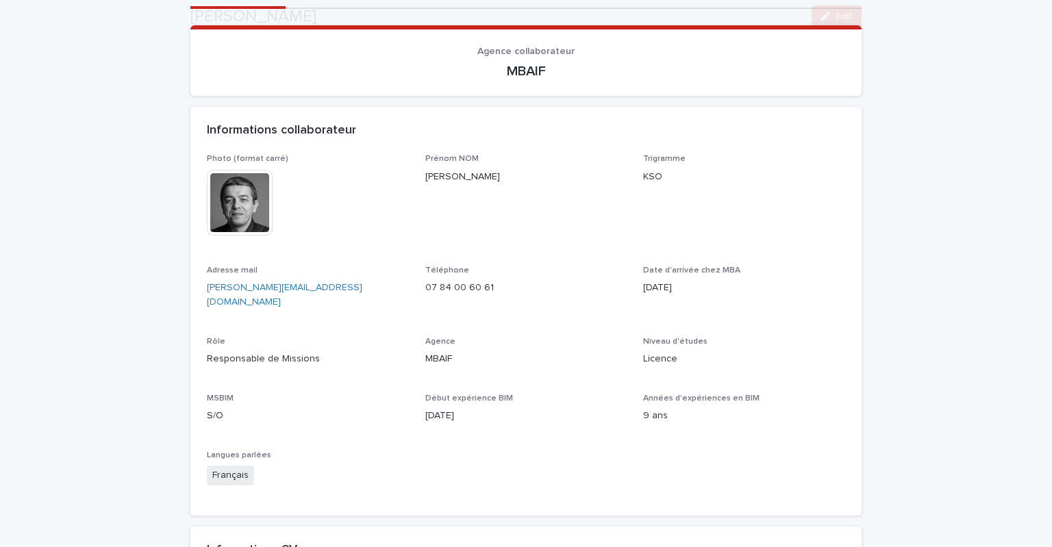
scroll to position [159, 0]
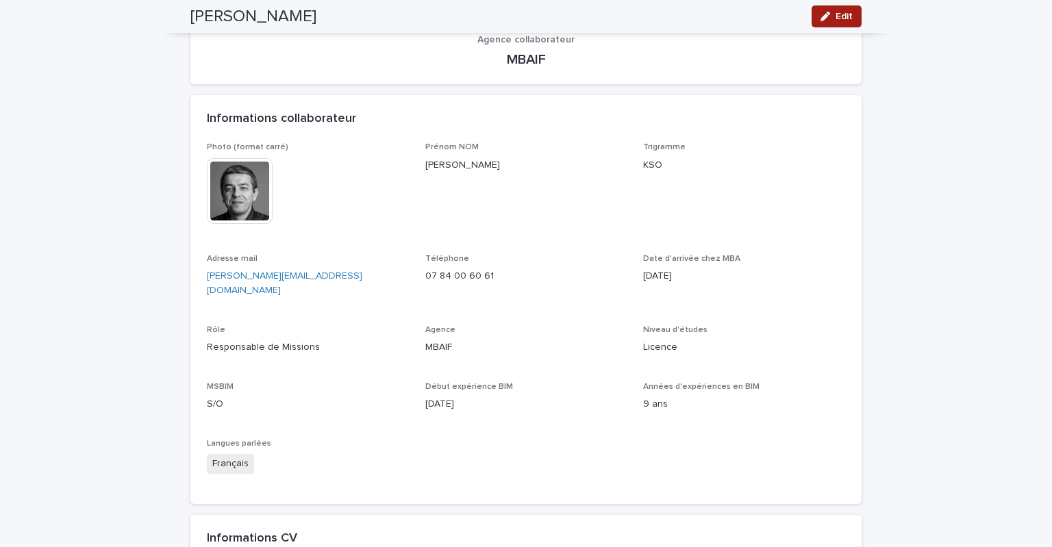
click at [828, 18] on div "button" at bounding box center [828, 17] width 15 height 10
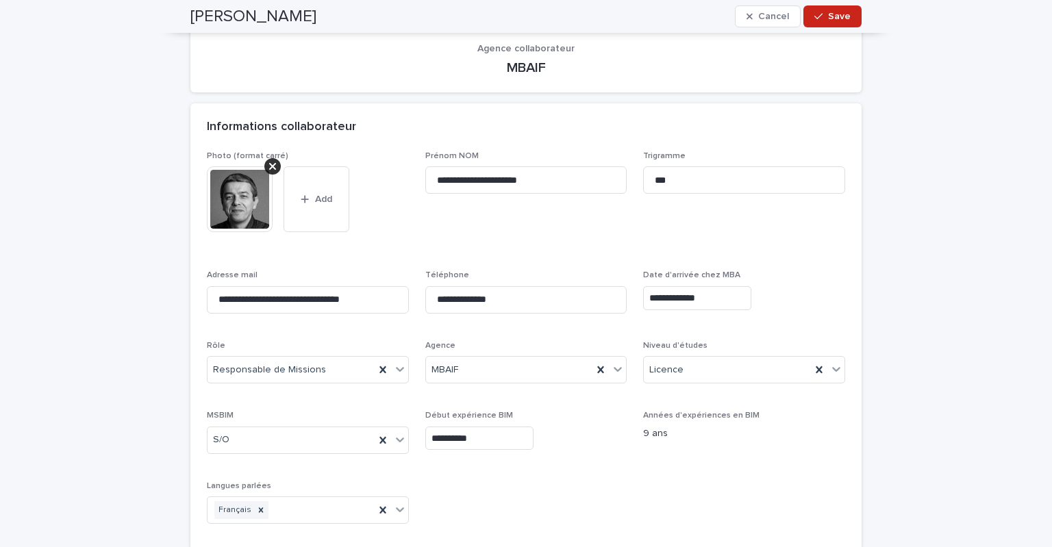
click at [478, 438] on input "**********" at bounding box center [479, 439] width 108 height 24
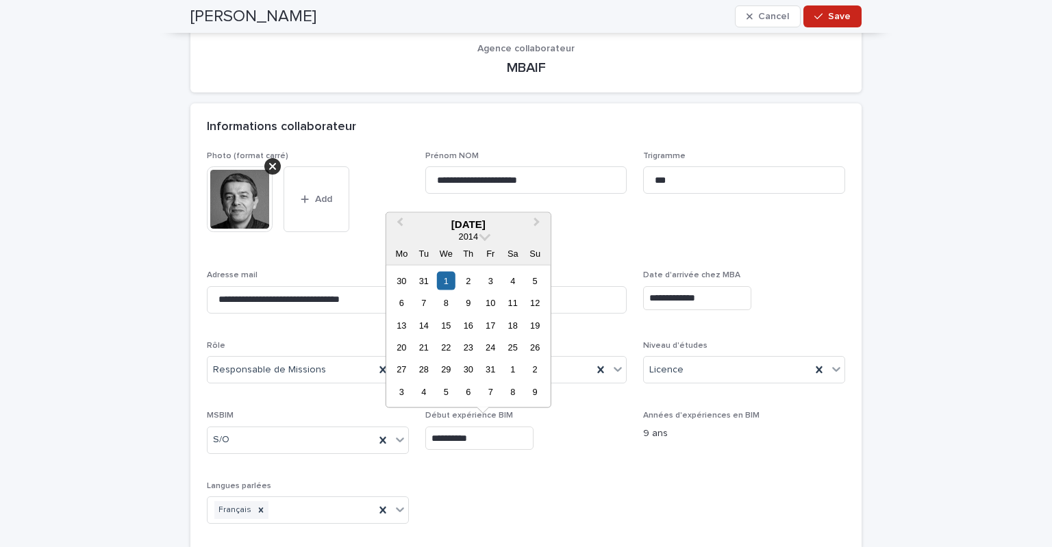
type input "**********"
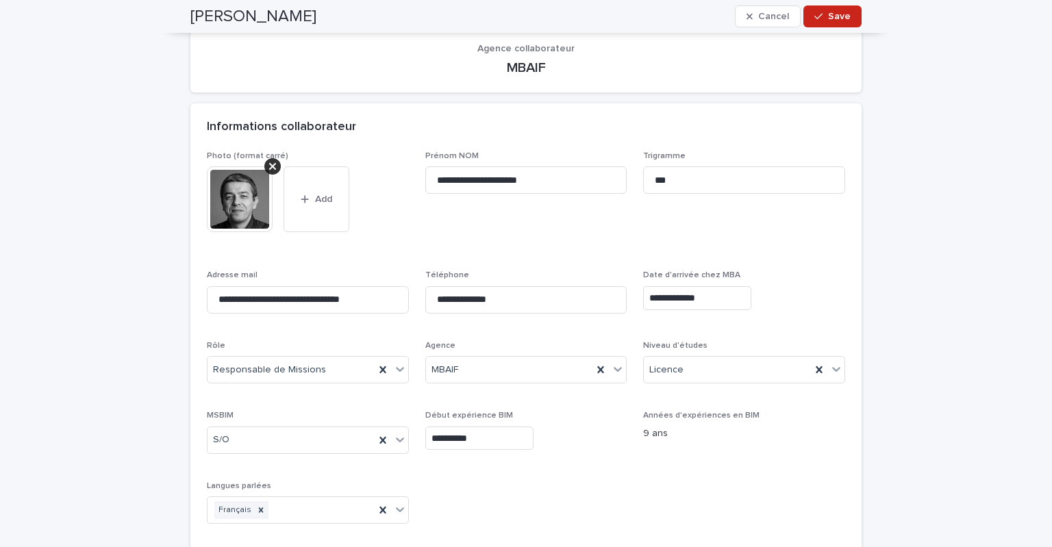
drag, startPoint x: 841, startPoint y: 14, endPoint x: 830, endPoint y: 33, distance: 21.2
click at [839, 13] on span "Save" at bounding box center [839, 17] width 23 height 10
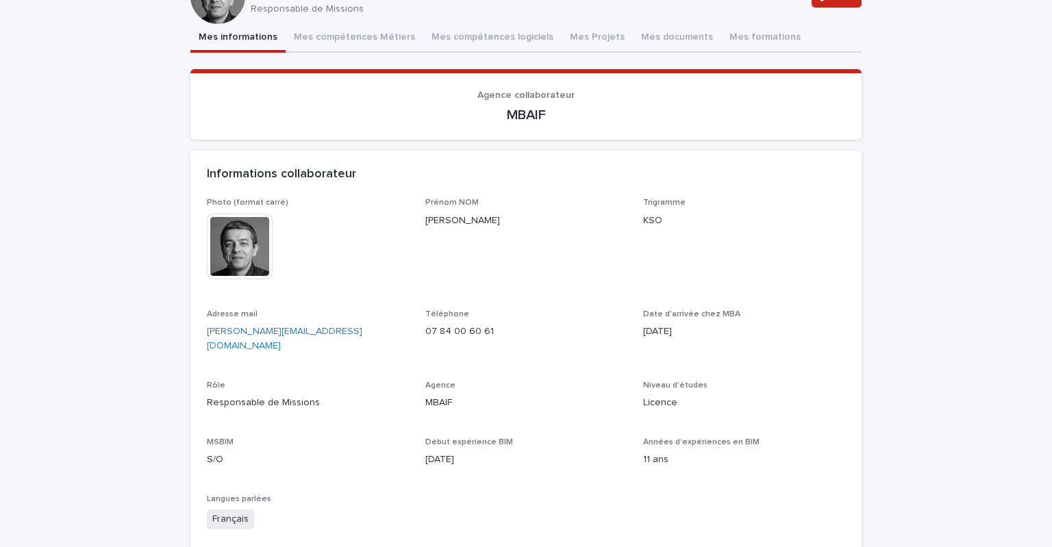
scroll to position [0, 0]
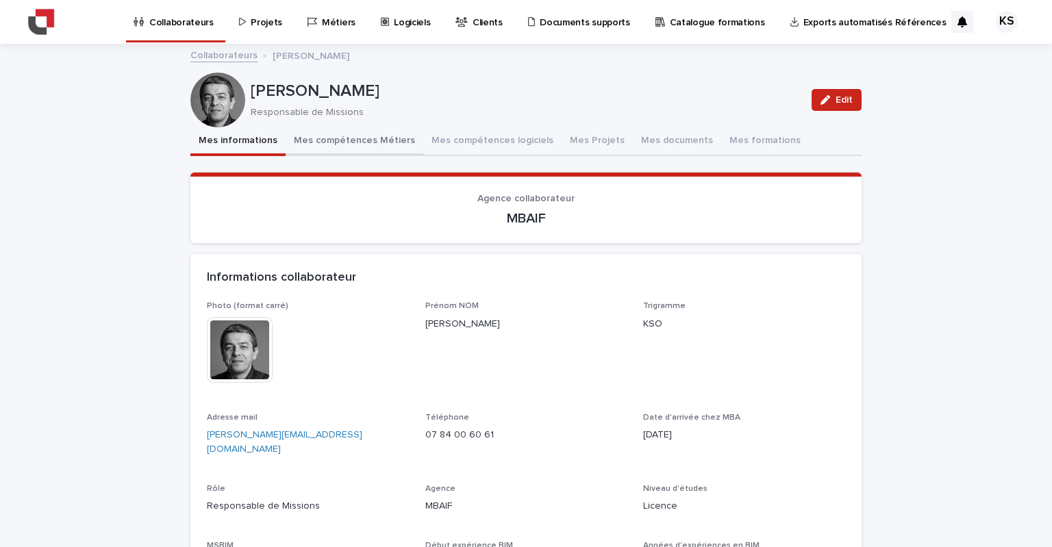
drag, startPoint x: 344, startPoint y: 139, endPoint x: 345, endPoint y: 153, distance: 14.5
click at [344, 139] on button "Mes compétences Métiers" at bounding box center [355, 141] width 138 height 29
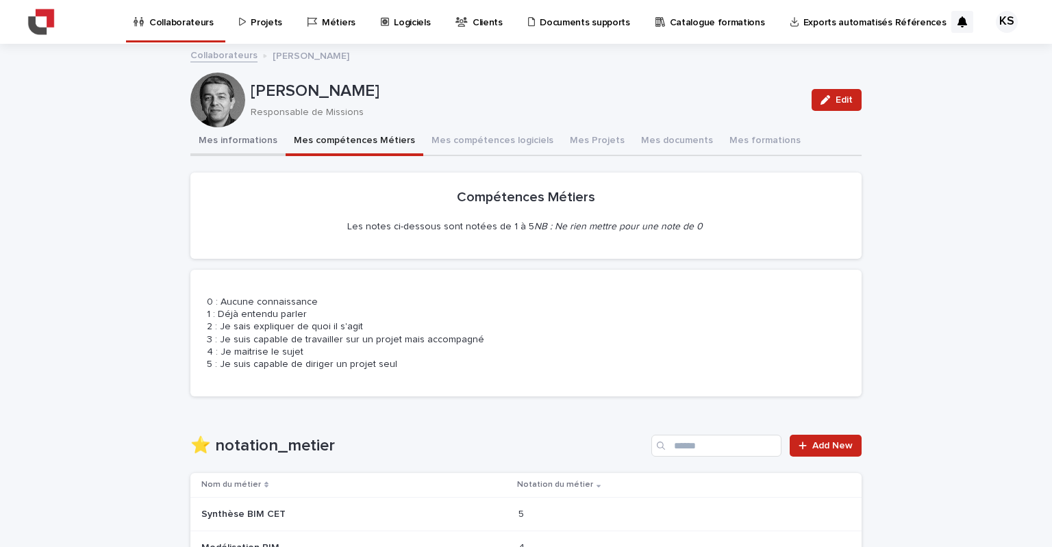
click at [244, 141] on button "Mes informations" at bounding box center [237, 141] width 95 height 29
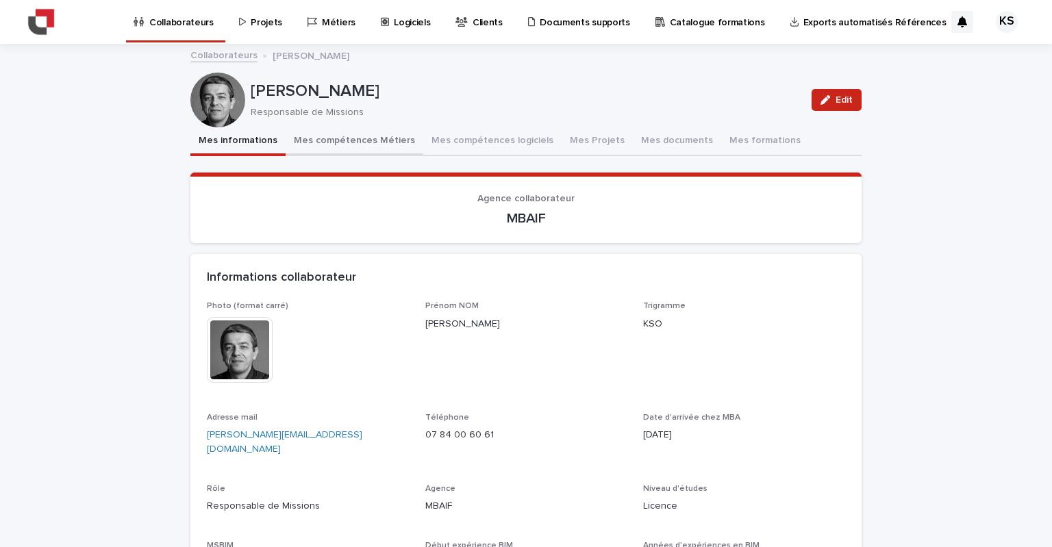
click at [341, 135] on button "Mes compétences Métiers" at bounding box center [355, 141] width 138 height 29
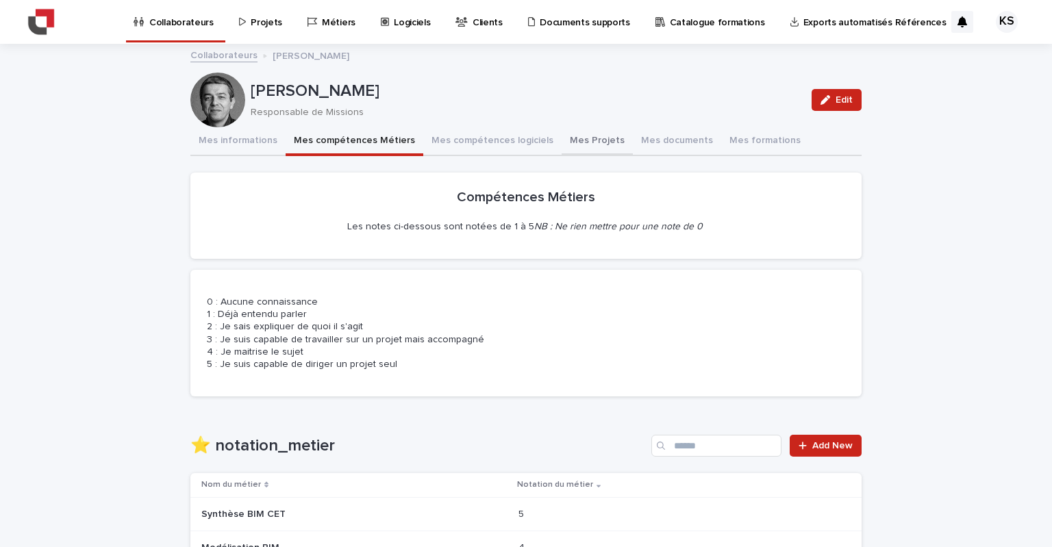
click at [562, 139] on button "Mes Projets" at bounding box center [597, 141] width 71 height 29
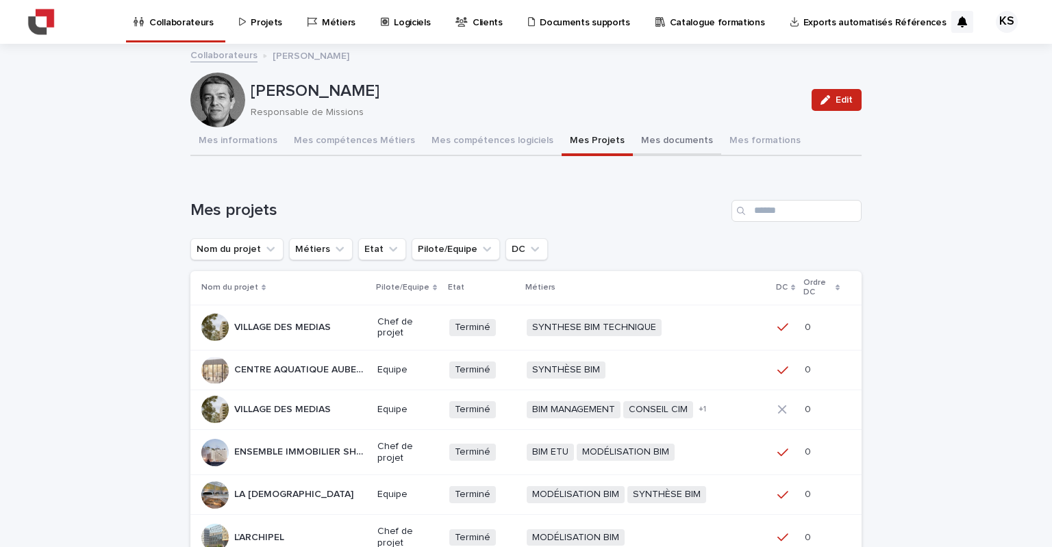
click at [639, 147] on button "Mes documents" at bounding box center [677, 141] width 88 height 29
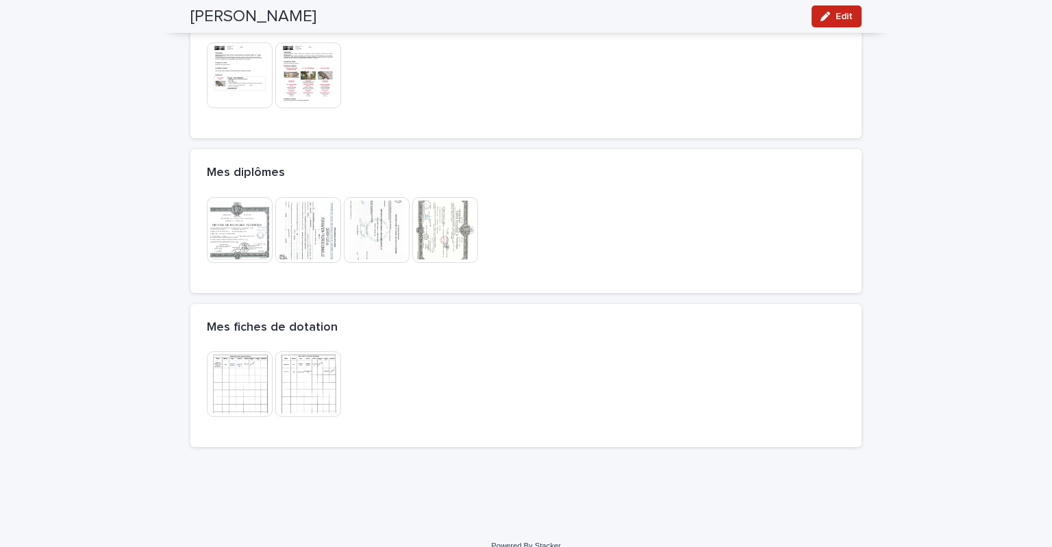
scroll to position [365, 0]
click at [255, 384] on img at bounding box center [240, 384] width 66 height 66
click at [298, 382] on img at bounding box center [308, 384] width 66 height 66
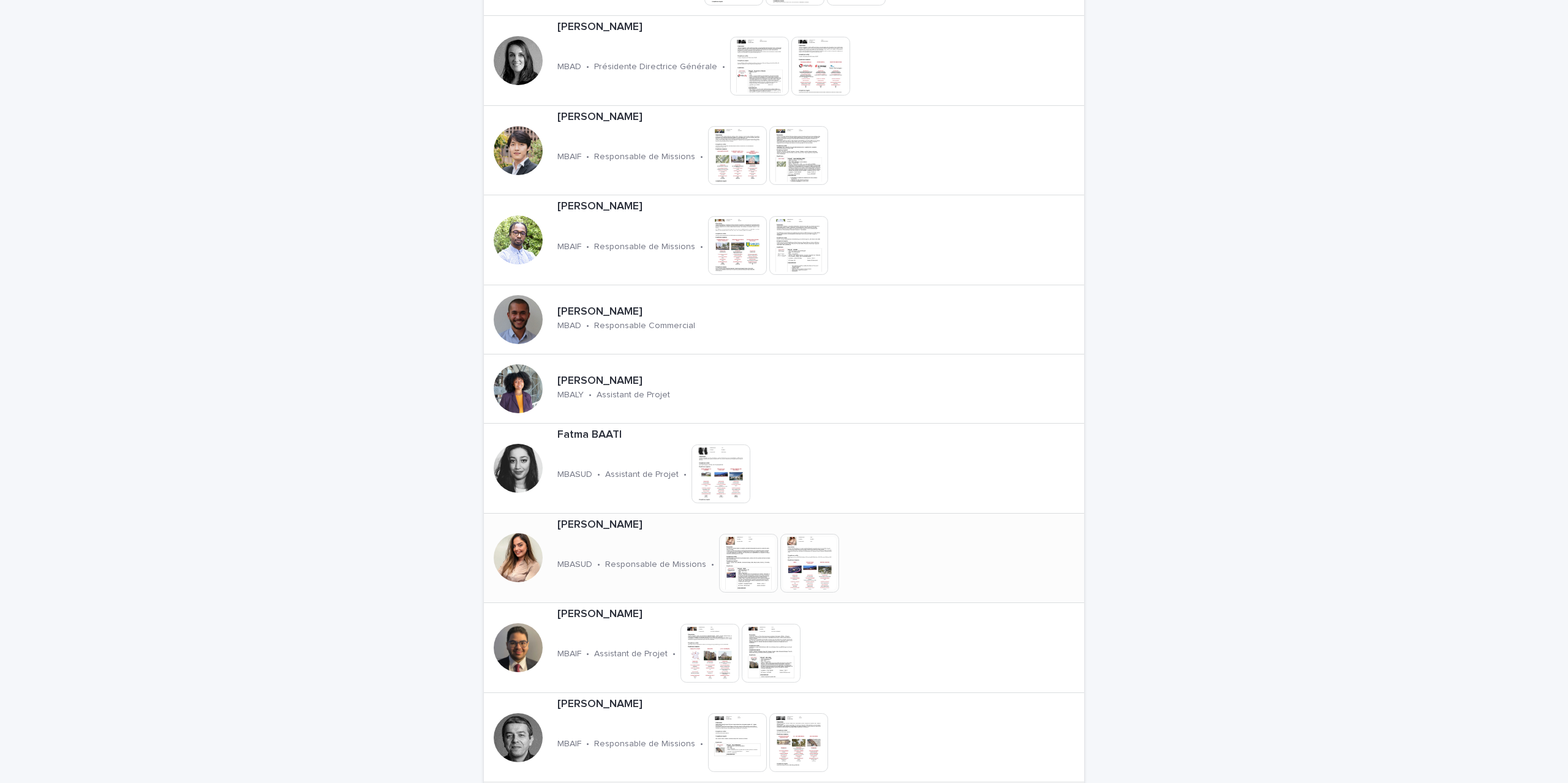
scroll to position [1183, 0]
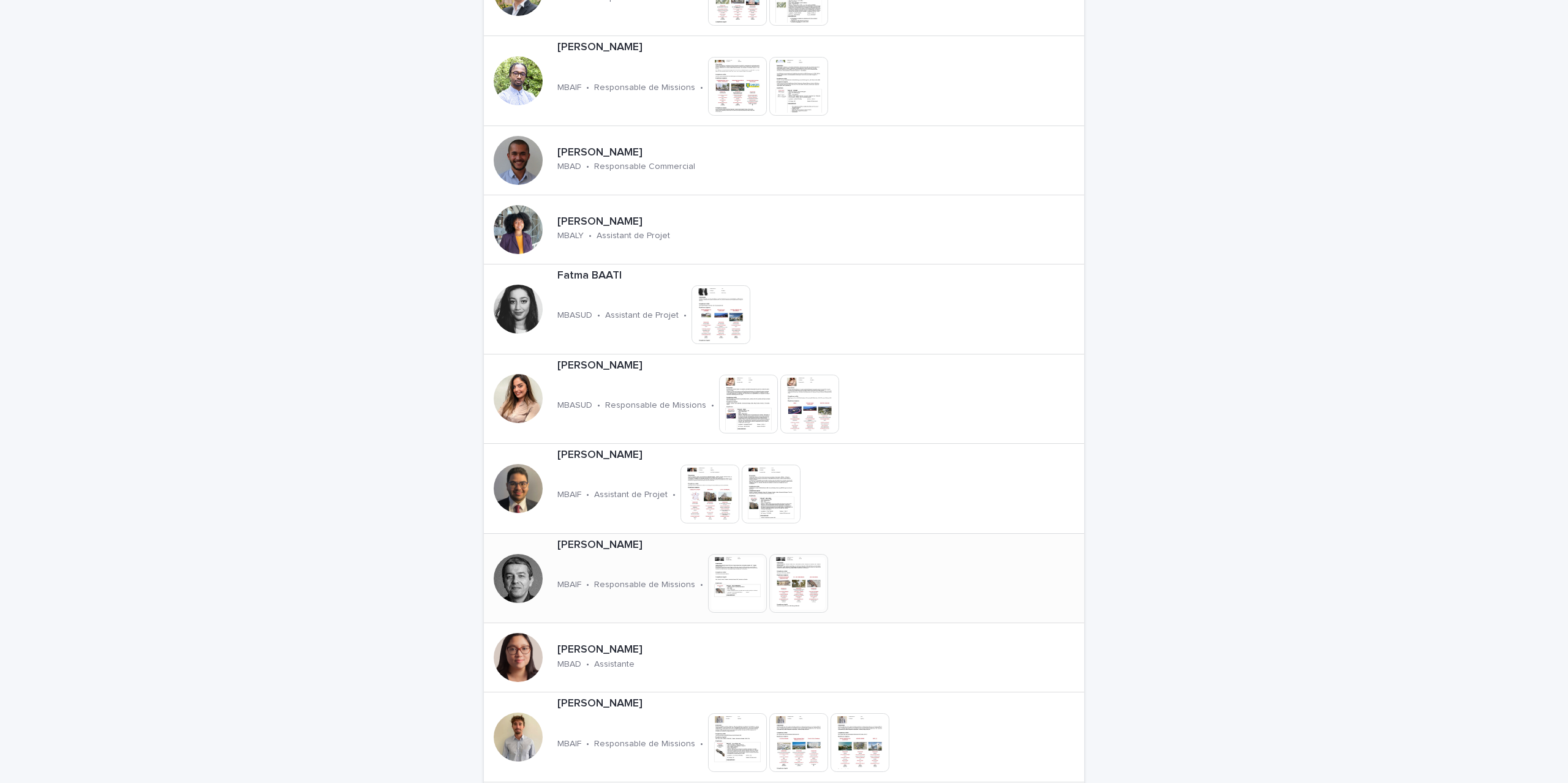
click at [598, 548] on p "[PERSON_NAME]" at bounding box center [736, 545] width 358 height 13
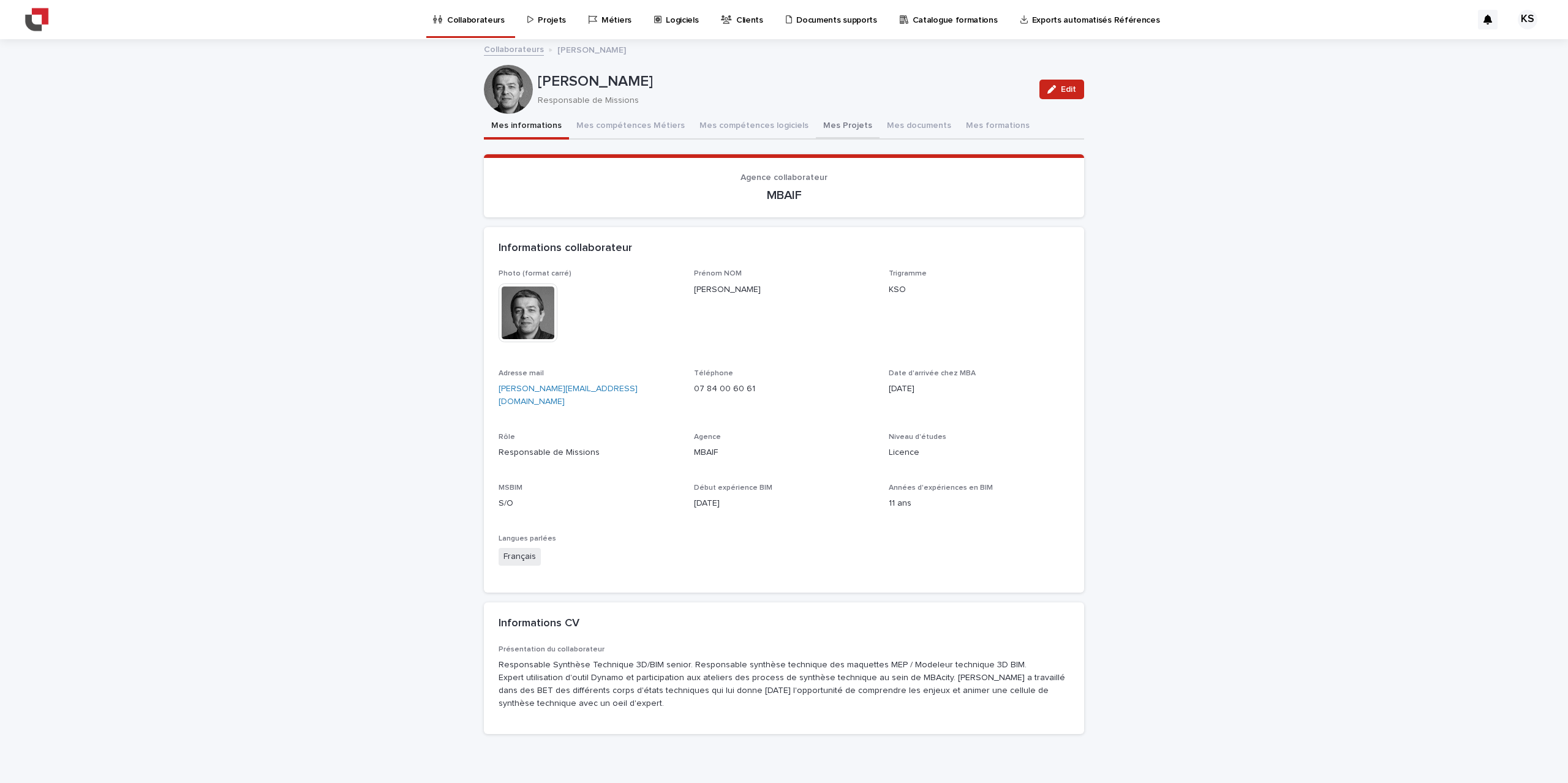
click at [831, 128] on button "Mes Projets" at bounding box center [847, 126] width 63 height 26
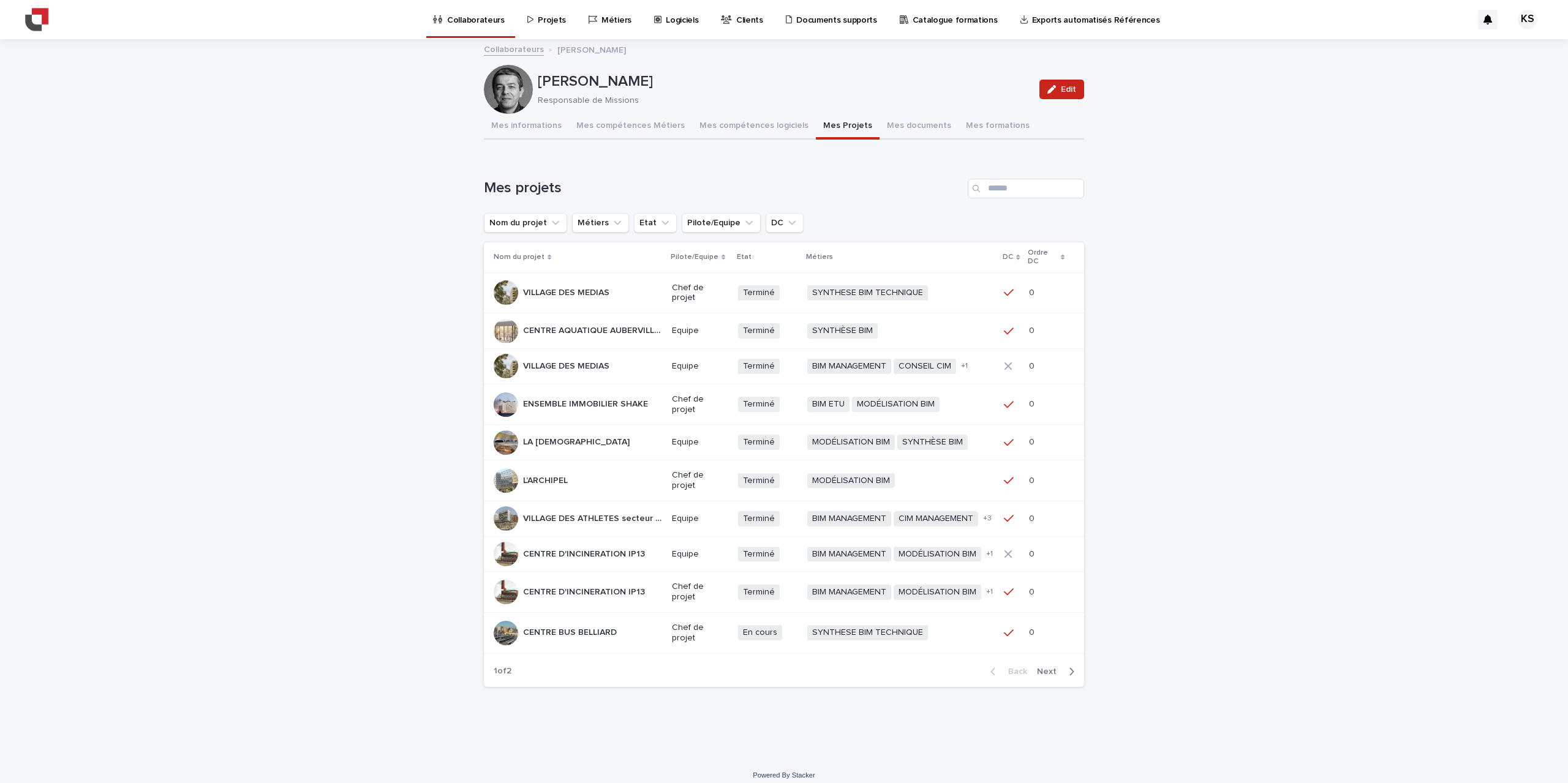
click at [1043, 673] on span "Next" at bounding box center [1050, 672] width 27 height 9
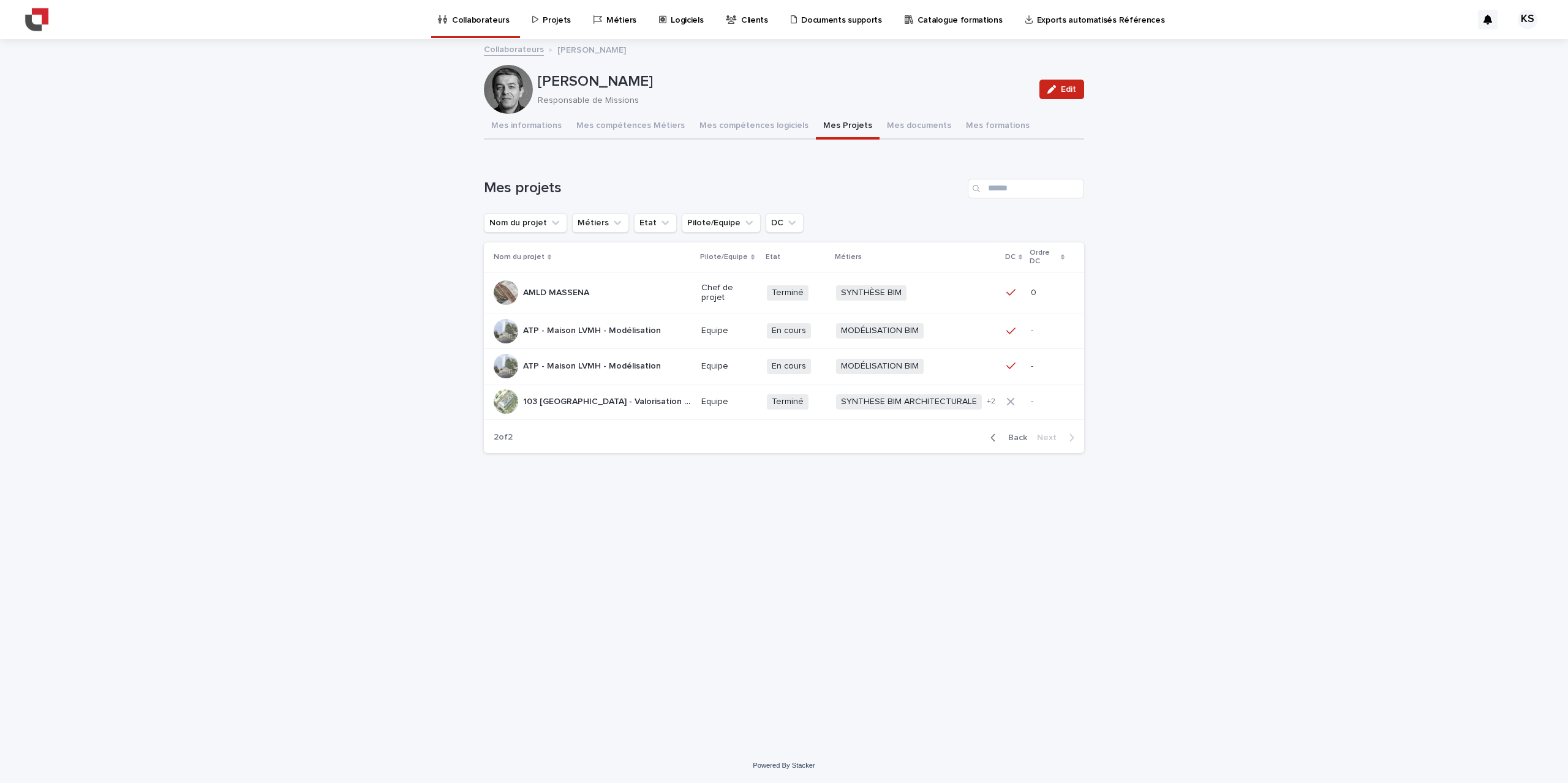
click at [649, 400] on p "103 [GEOGRAPHIC_DATA] - Valorisation ensemble immobilier [PERSON_NAME]" at bounding box center [608, 400] width 171 height 13
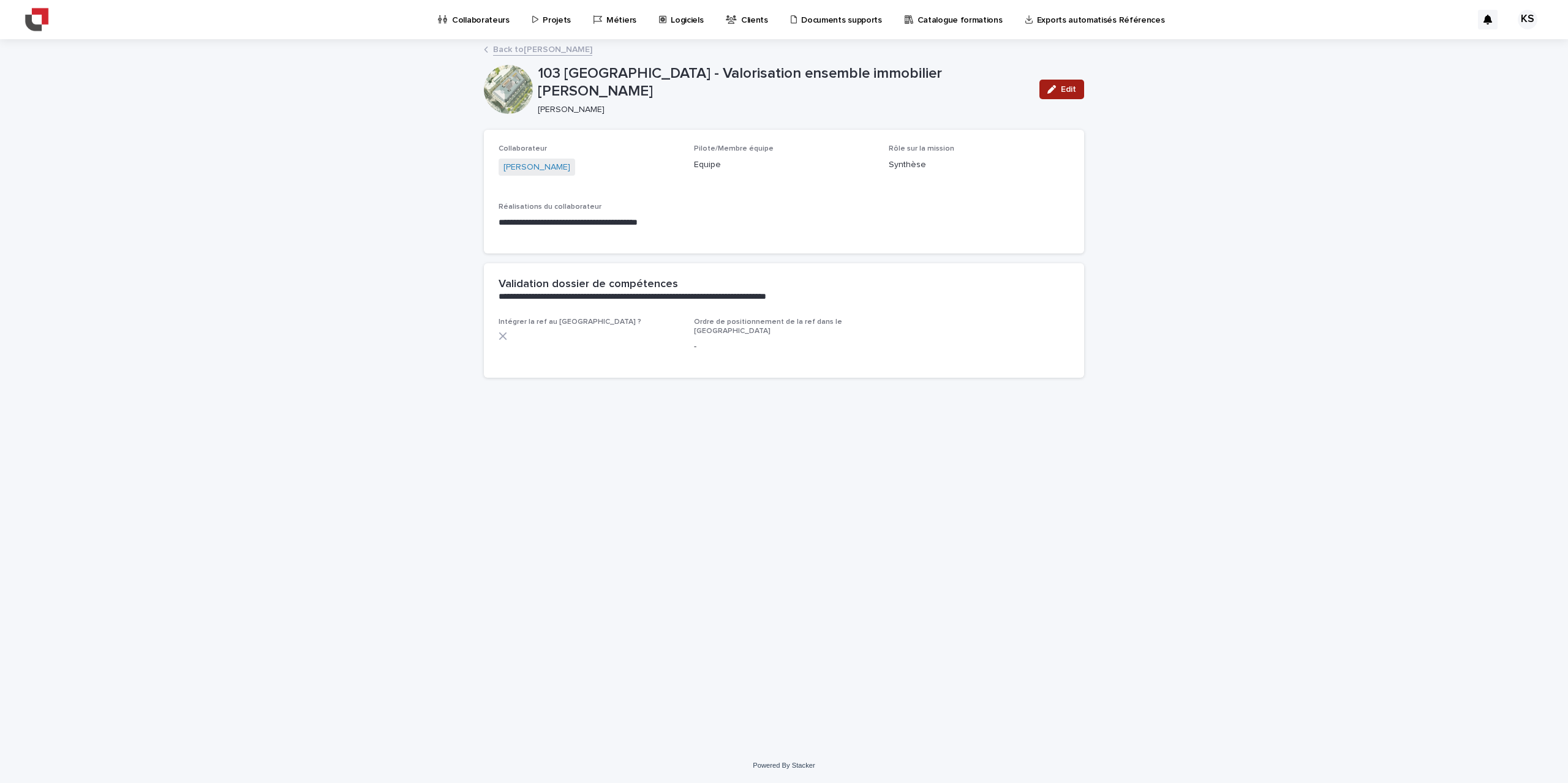
click at [1063, 89] on span "Edit" at bounding box center [1068, 89] width 15 height 9
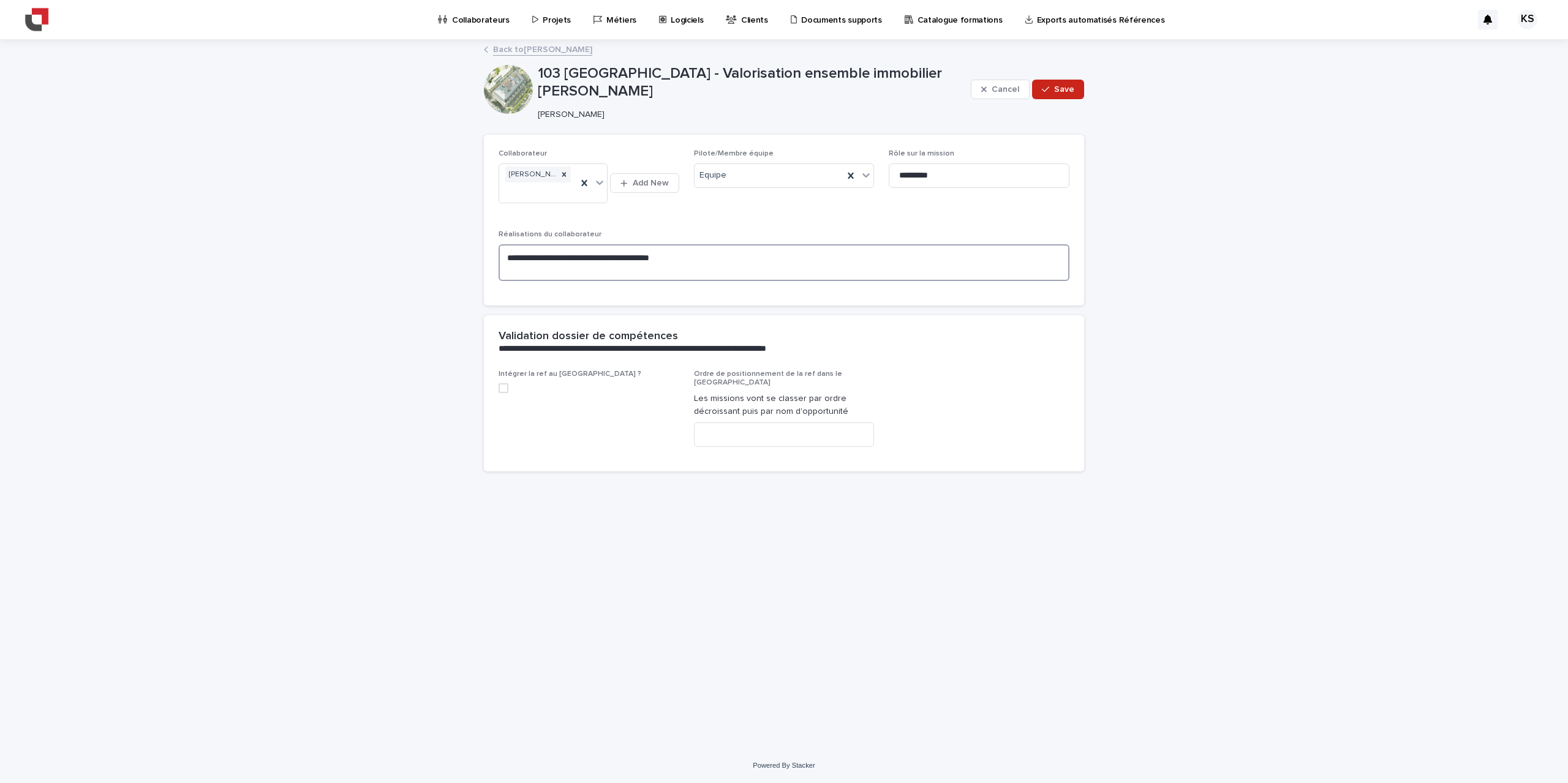
click at [579, 258] on textarea "**********" at bounding box center [784, 262] width 571 height 37
type textarea "**********"
click at [1064, 90] on span "Save" at bounding box center [1064, 89] width 21 height 9
